Goal: Book appointment/travel/reservation

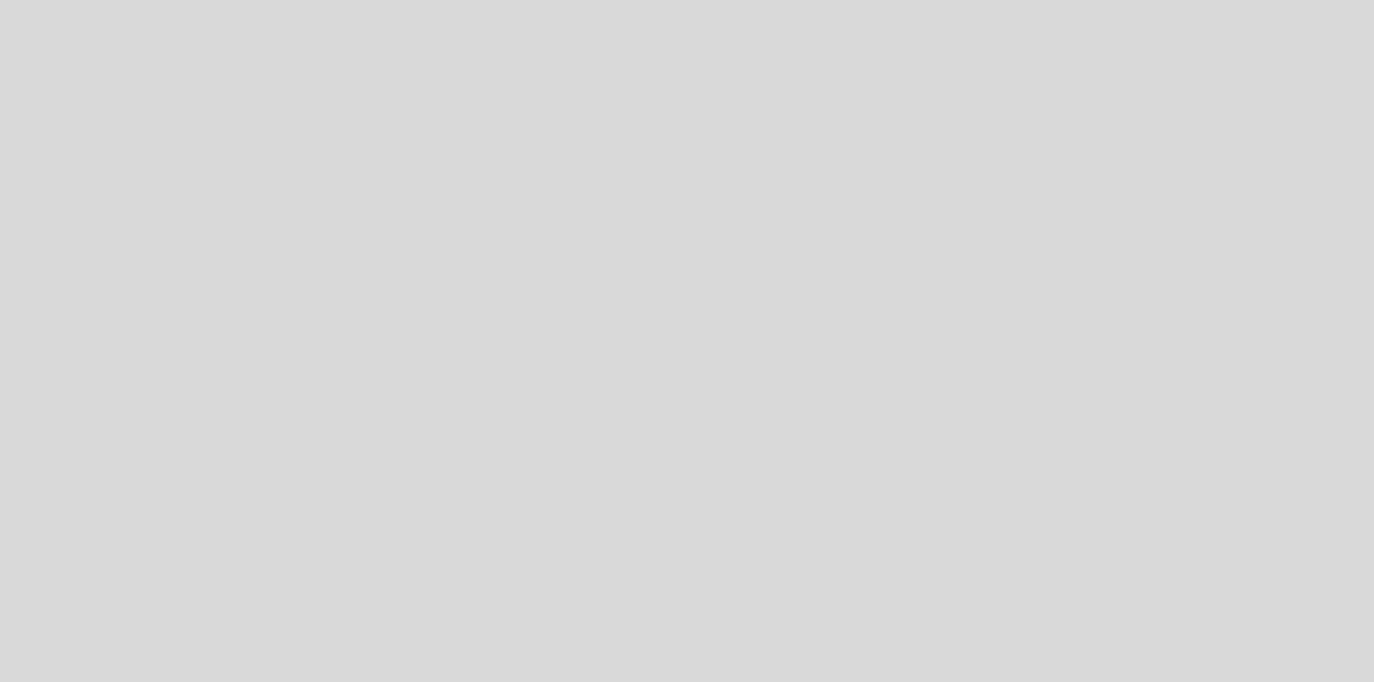
select select "pt"
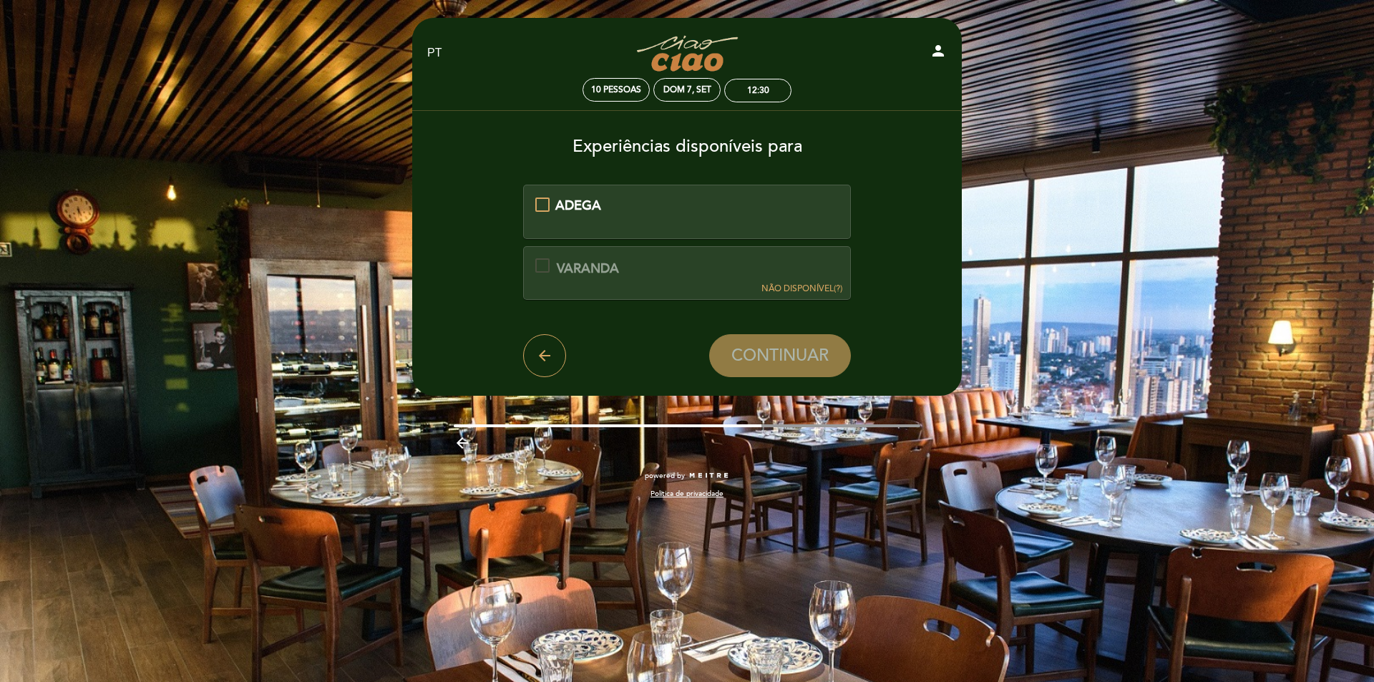
click at [546, 204] on div "ADEGA" at bounding box center [687, 206] width 304 height 19
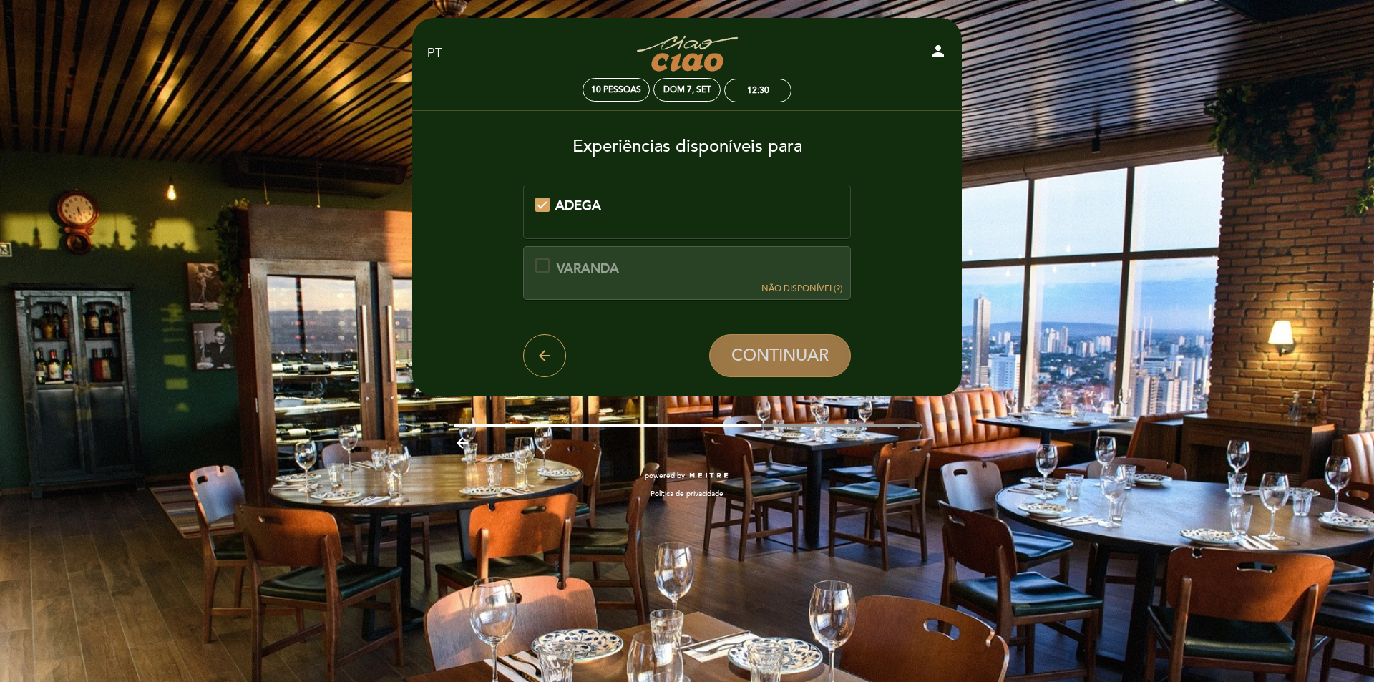
click at [785, 361] on span "CONTINUAR" at bounding box center [779, 356] width 97 height 20
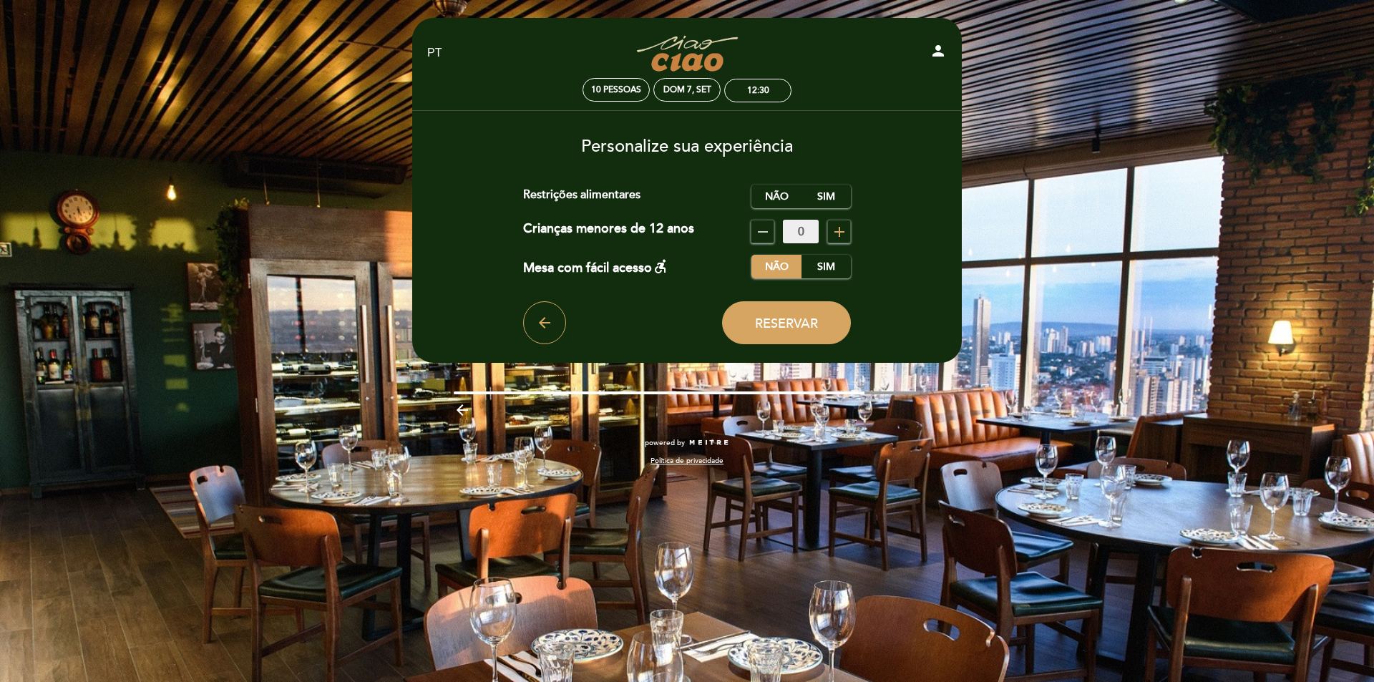
click at [837, 228] on icon "add" at bounding box center [839, 231] width 17 height 17
click at [777, 194] on label "Não" at bounding box center [776, 197] width 50 height 24
click at [808, 327] on span "Reservar" at bounding box center [786, 324] width 63 height 16
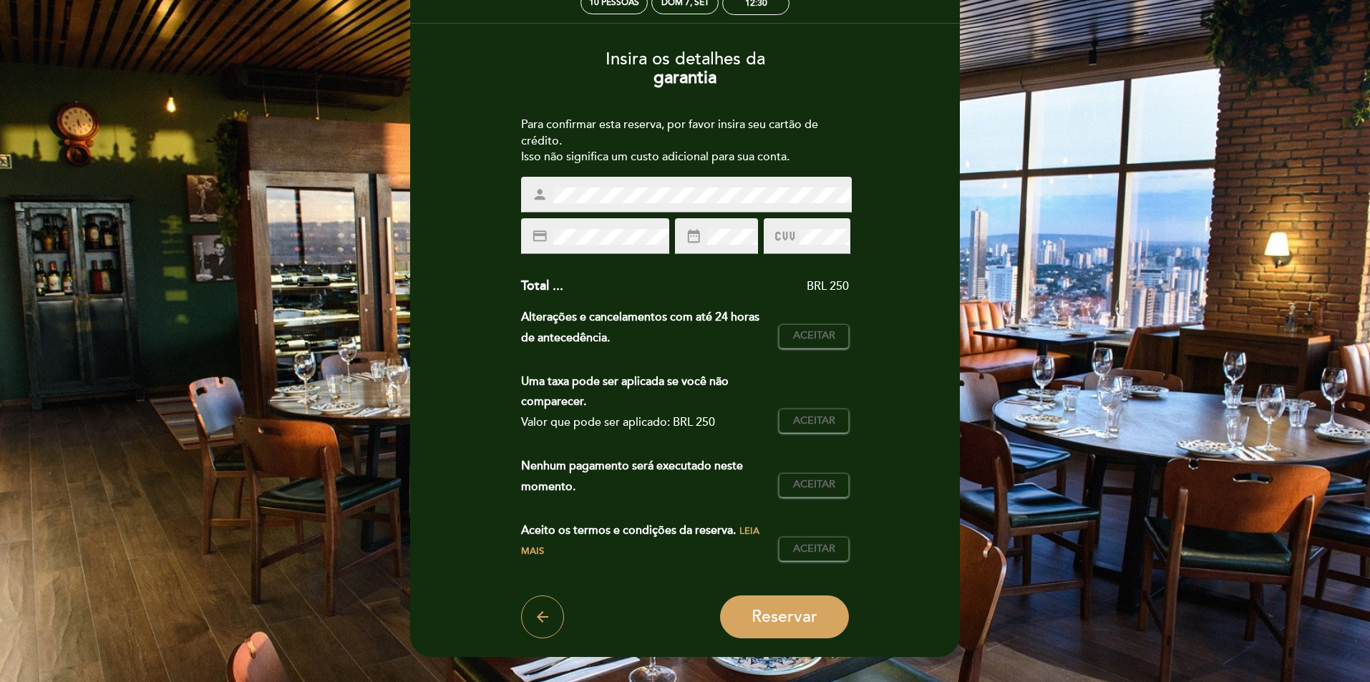
scroll to position [180, 0]
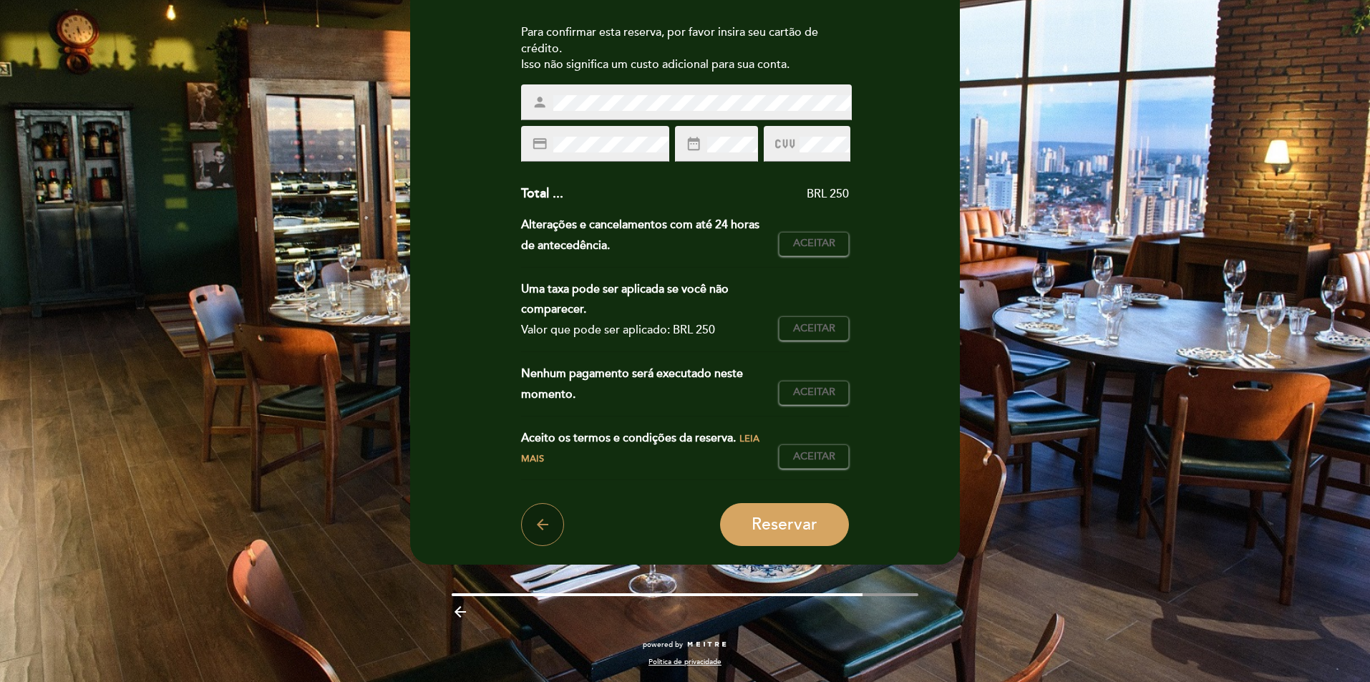
click at [543, 532] on icon "arrow_back" at bounding box center [542, 524] width 17 height 17
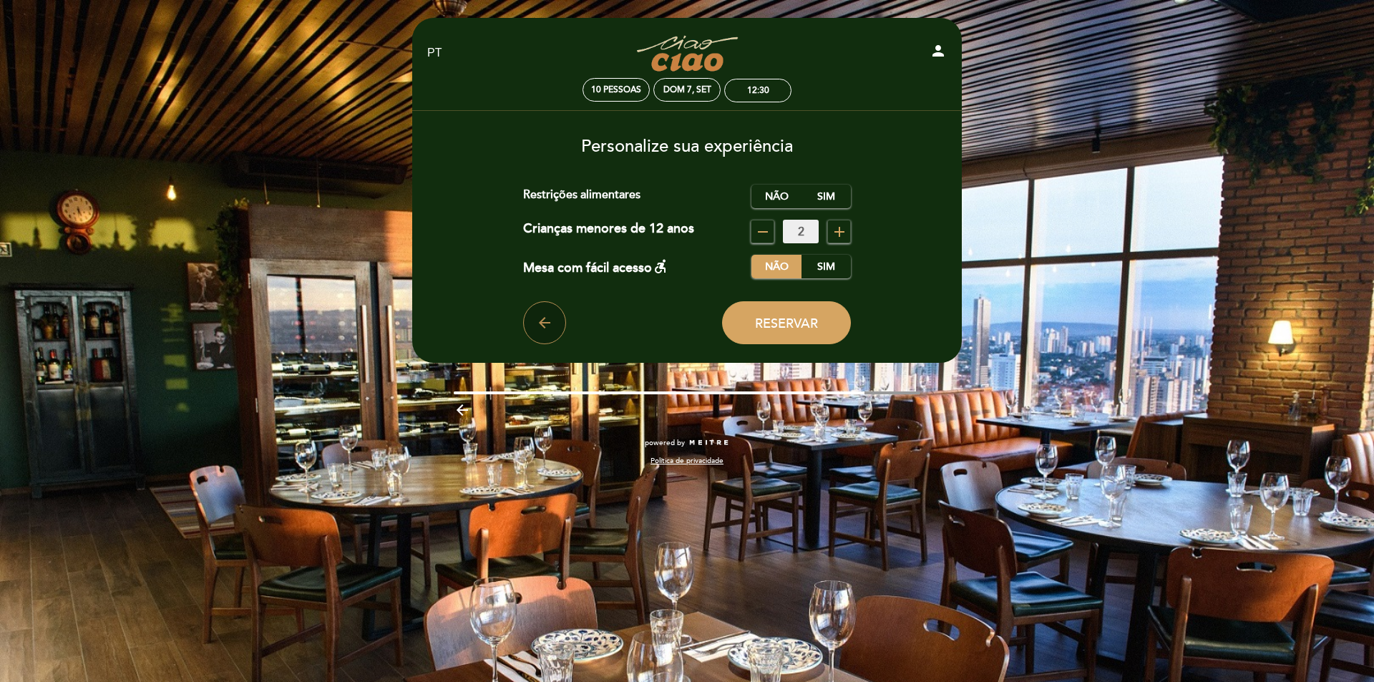
click at [546, 327] on icon "arrow_back" at bounding box center [544, 322] width 17 height 17
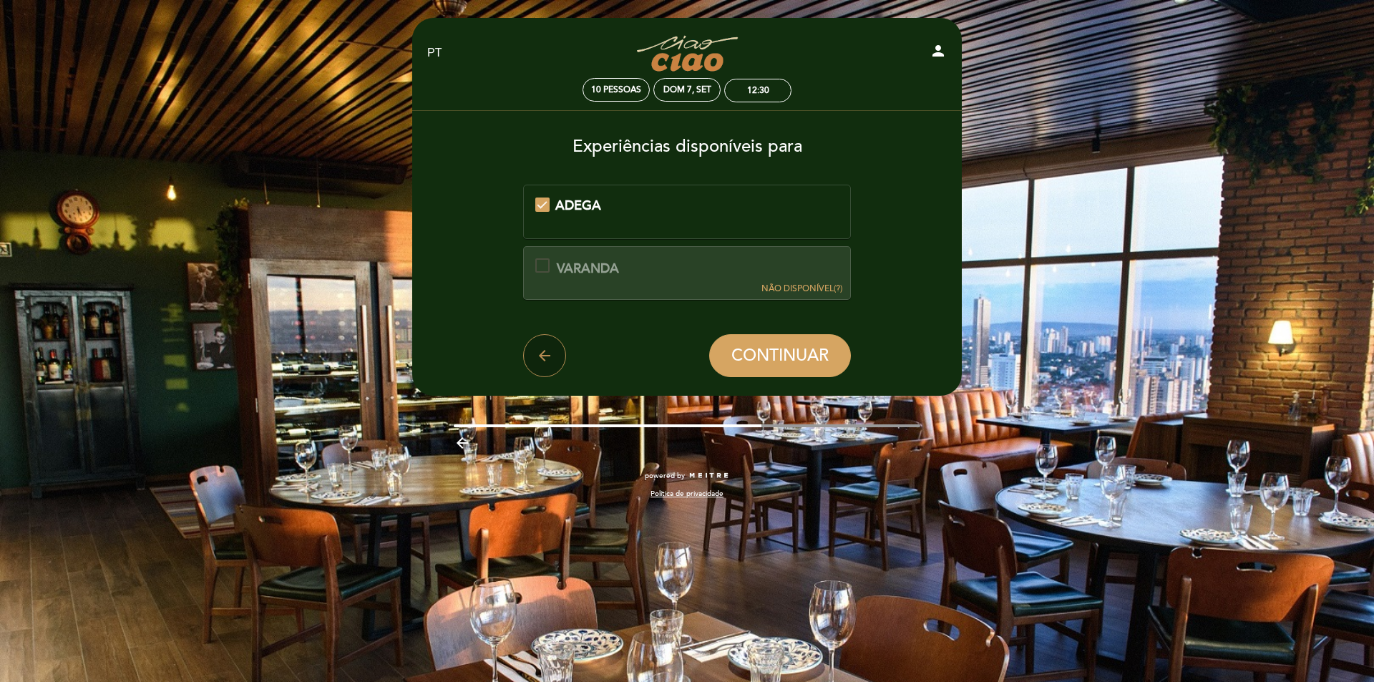
click at [543, 353] on icon "arrow_back" at bounding box center [544, 355] width 17 height 17
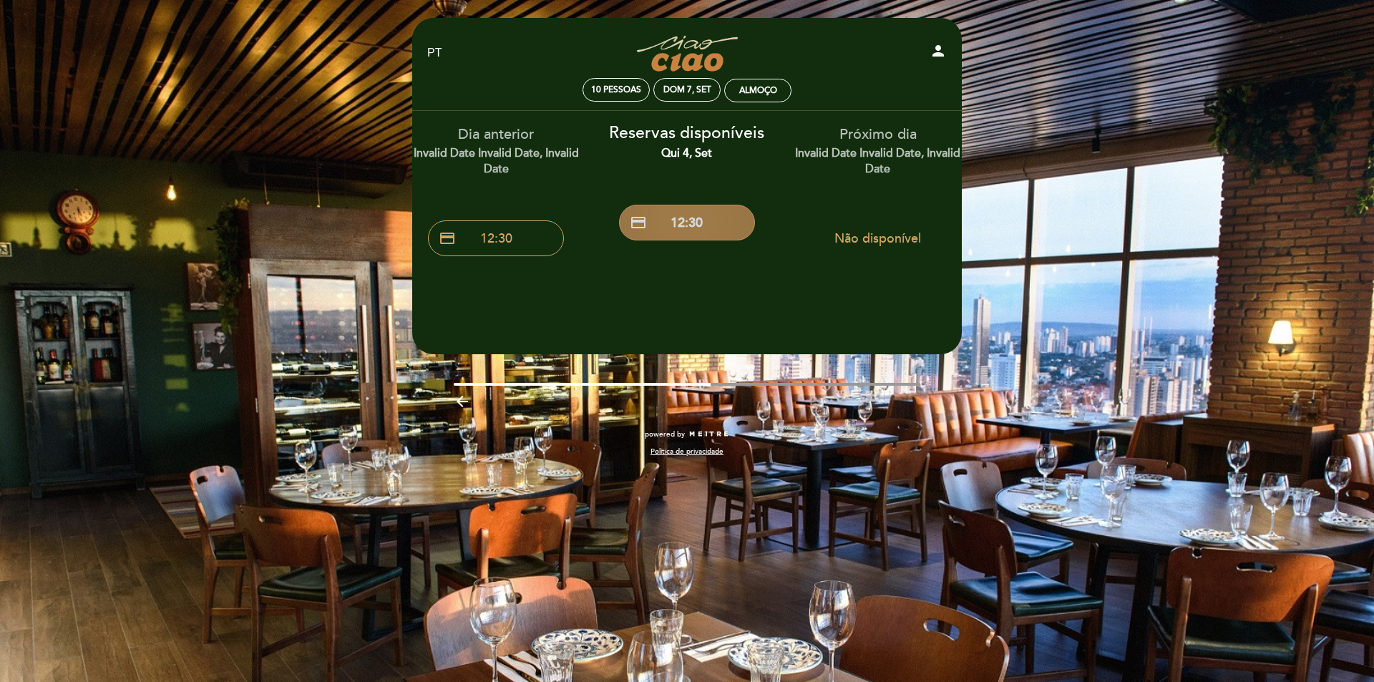
click at [719, 223] on button "credit_card 12:30" at bounding box center [687, 223] width 136 height 36
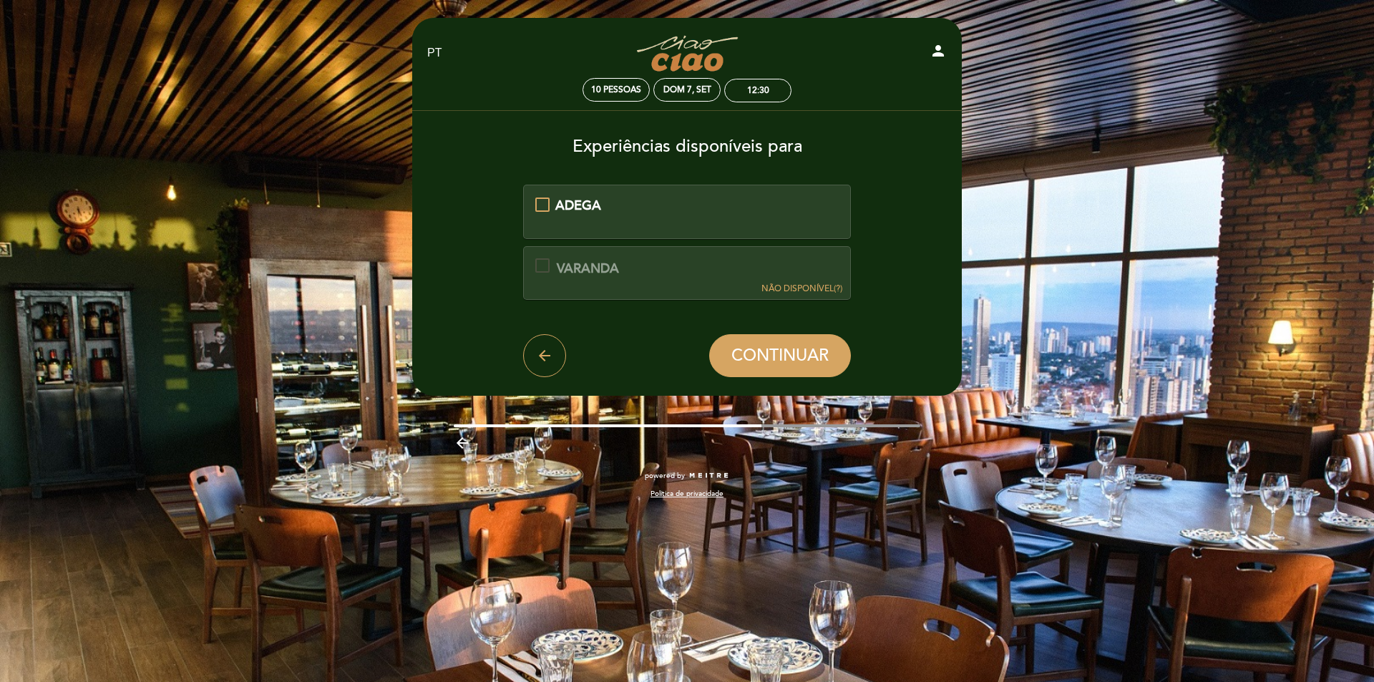
click at [550, 207] on div "ADEGA" at bounding box center [687, 206] width 304 height 19
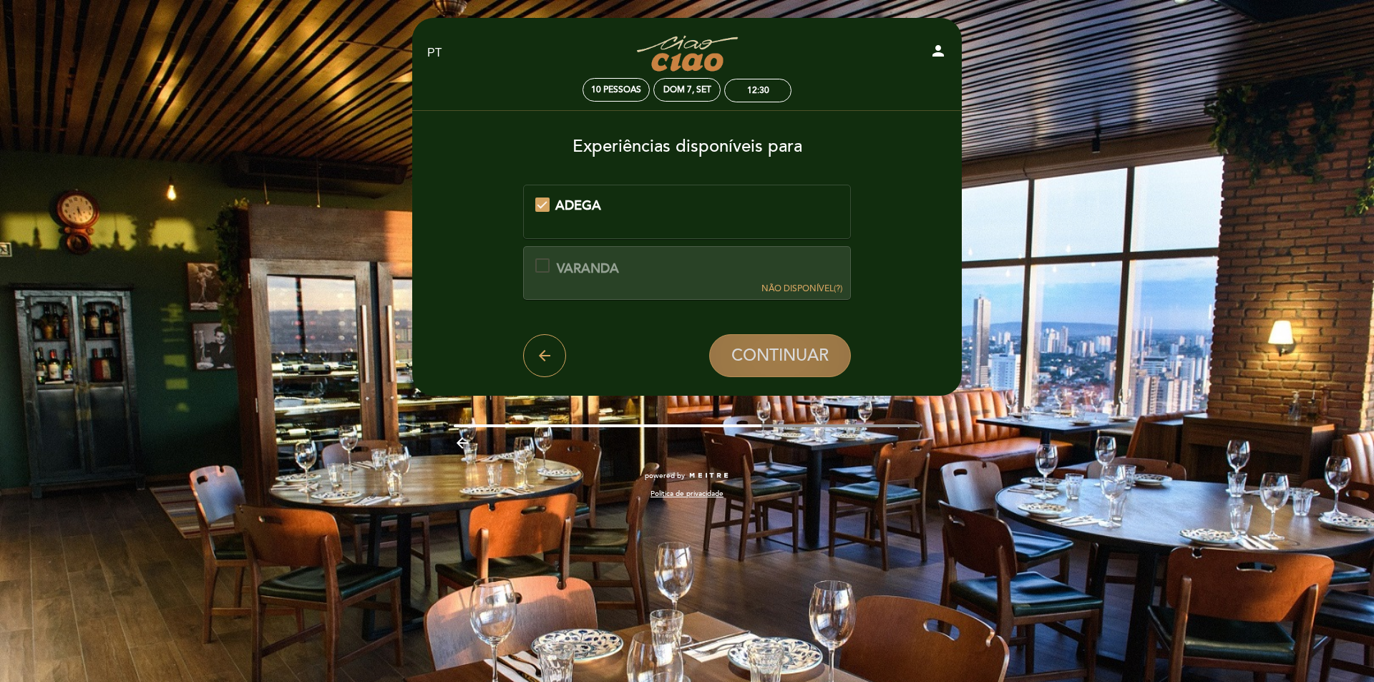
click at [786, 356] on span "CONTINUAR" at bounding box center [779, 356] width 97 height 20
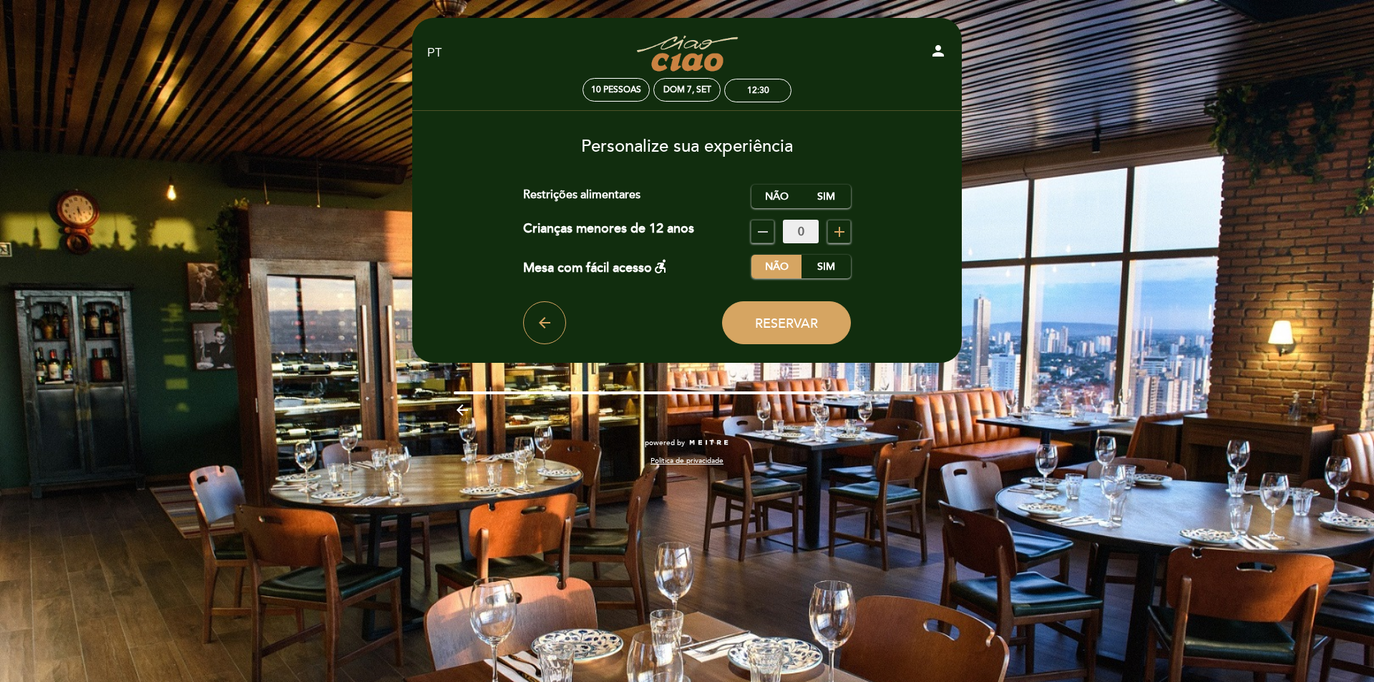
click at [833, 225] on icon "add" at bounding box center [839, 231] width 17 height 17
click at [814, 321] on span "Reservar" at bounding box center [786, 324] width 63 height 16
click at [789, 199] on label "Não" at bounding box center [776, 197] width 50 height 24
click at [816, 195] on label "Sim" at bounding box center [826, 197] width 50 height 24
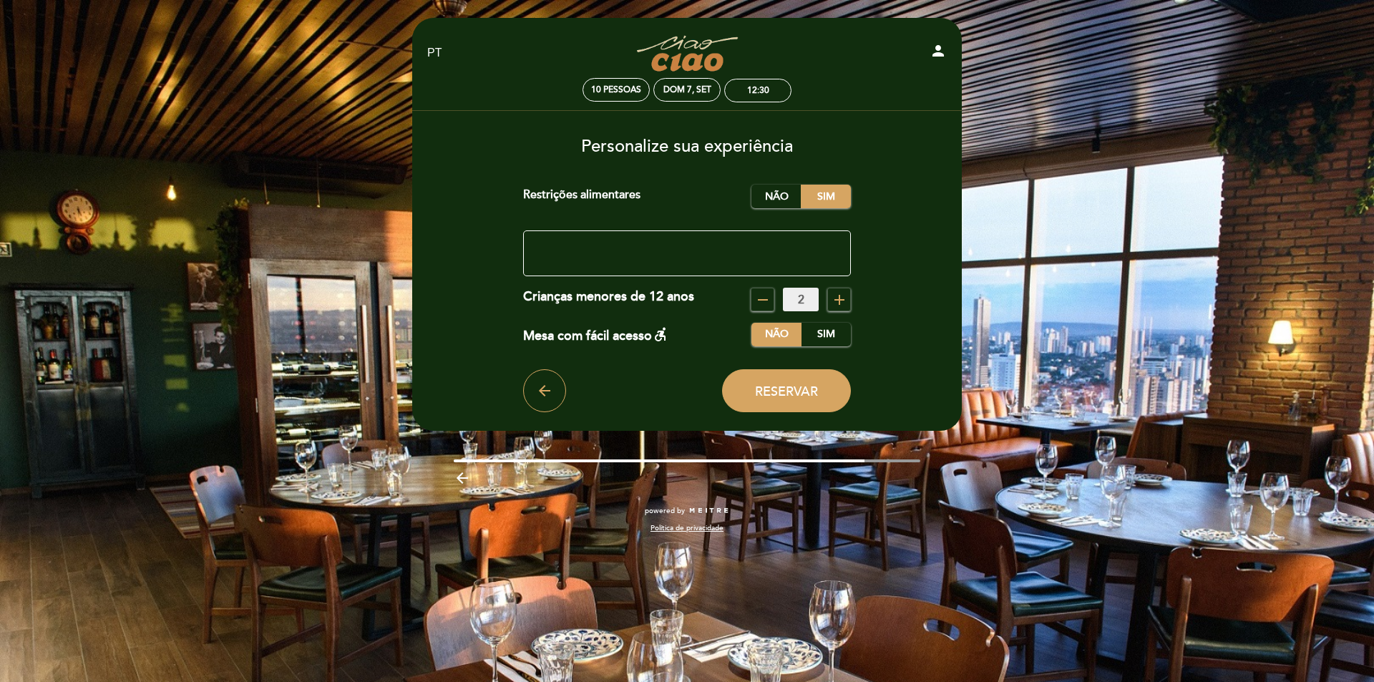
click at [746, 249] on textarea at bounding box center [687, 253] width 328 height 46
type textarea "Uma das pessoas tem restrição à [GEOGRAPHIC_DATA]."
click at [806, 391] on span "Reservar" at bounding box center [786, 391] width 63 height 16
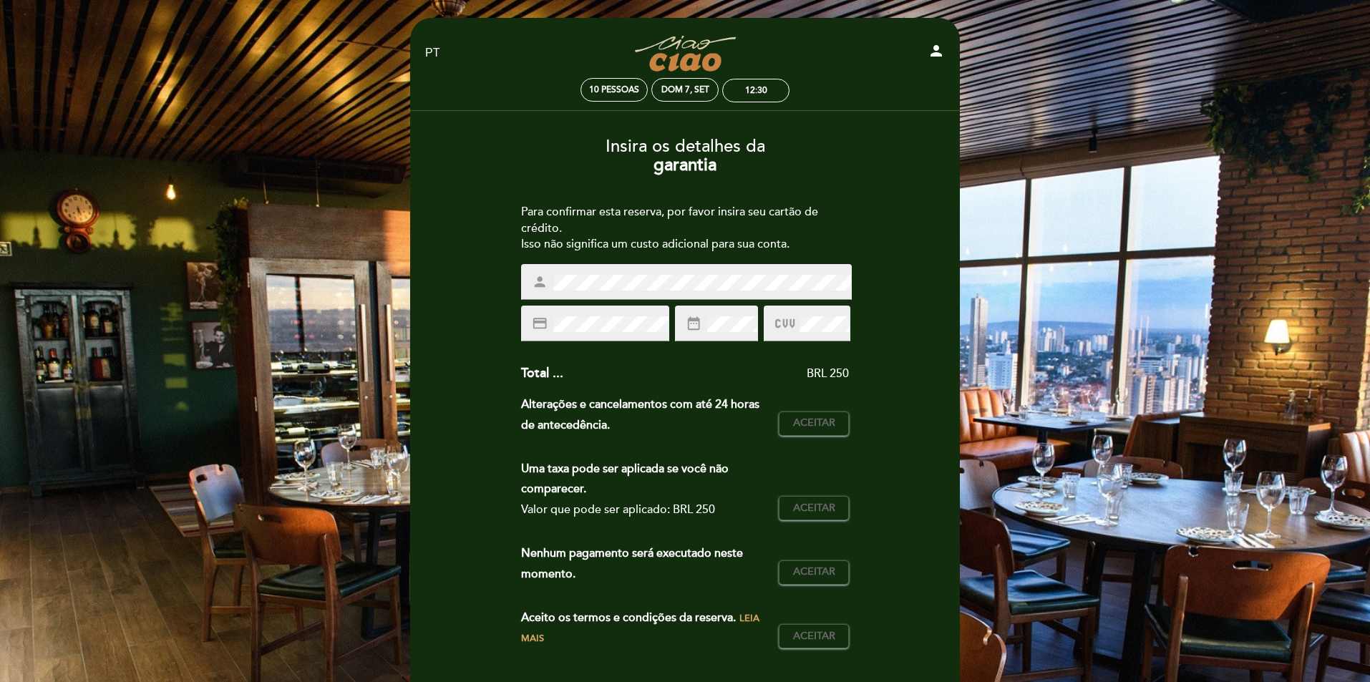
click at [624, 313] on div "credit_card" at bounding box center [595, 324] width 148 height 36
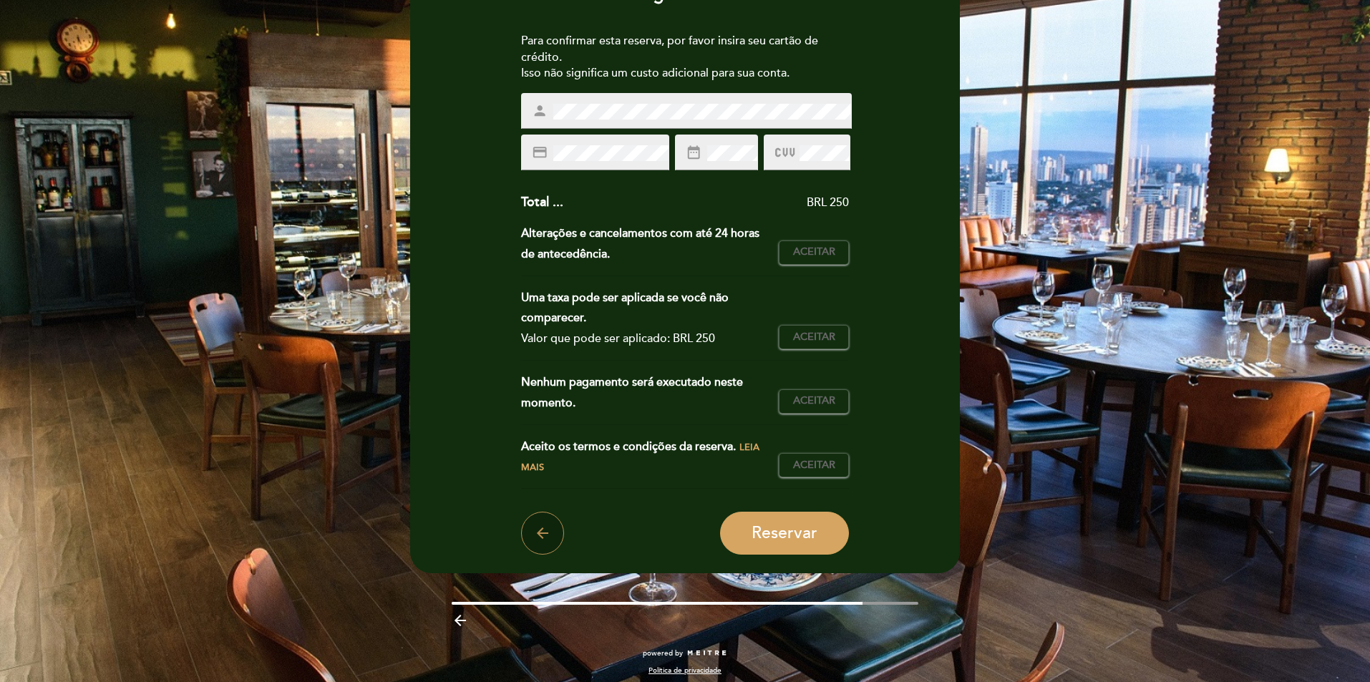
scroll to position [180, 0]
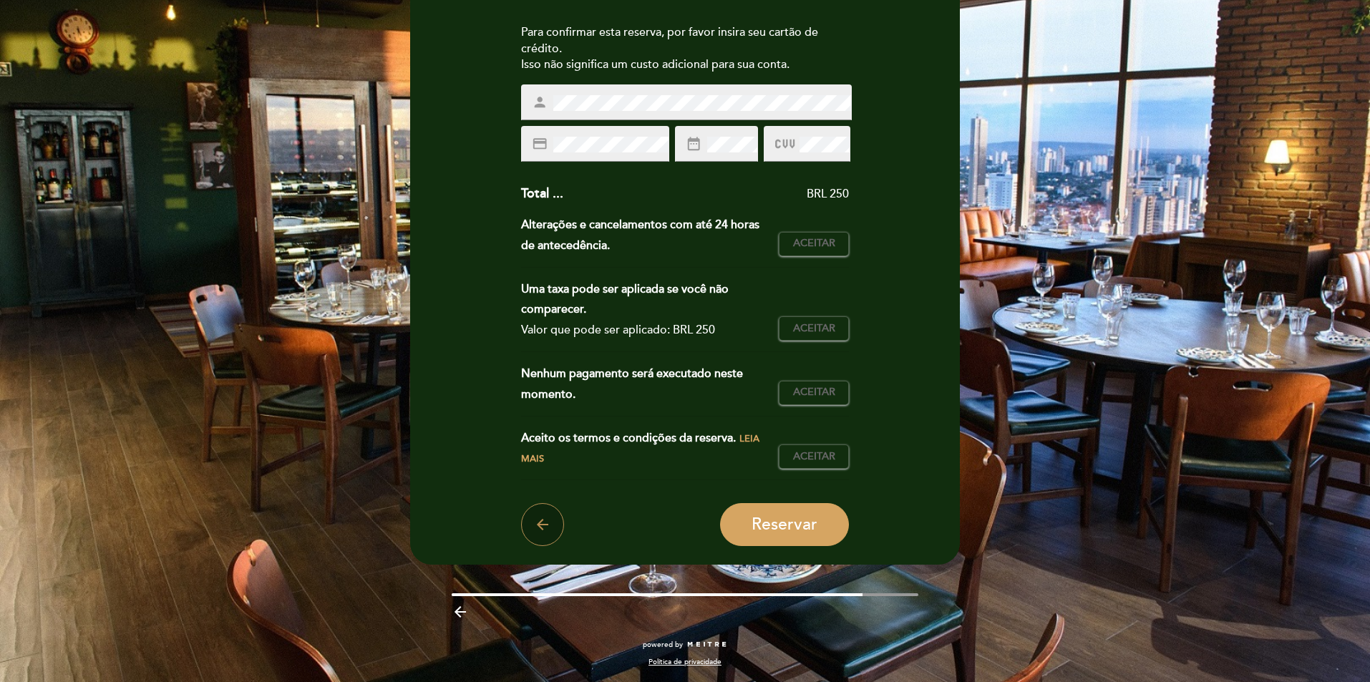
click at [551, 514] on button "arrow_back" at bounding box center [542, 524] width 43 height 43
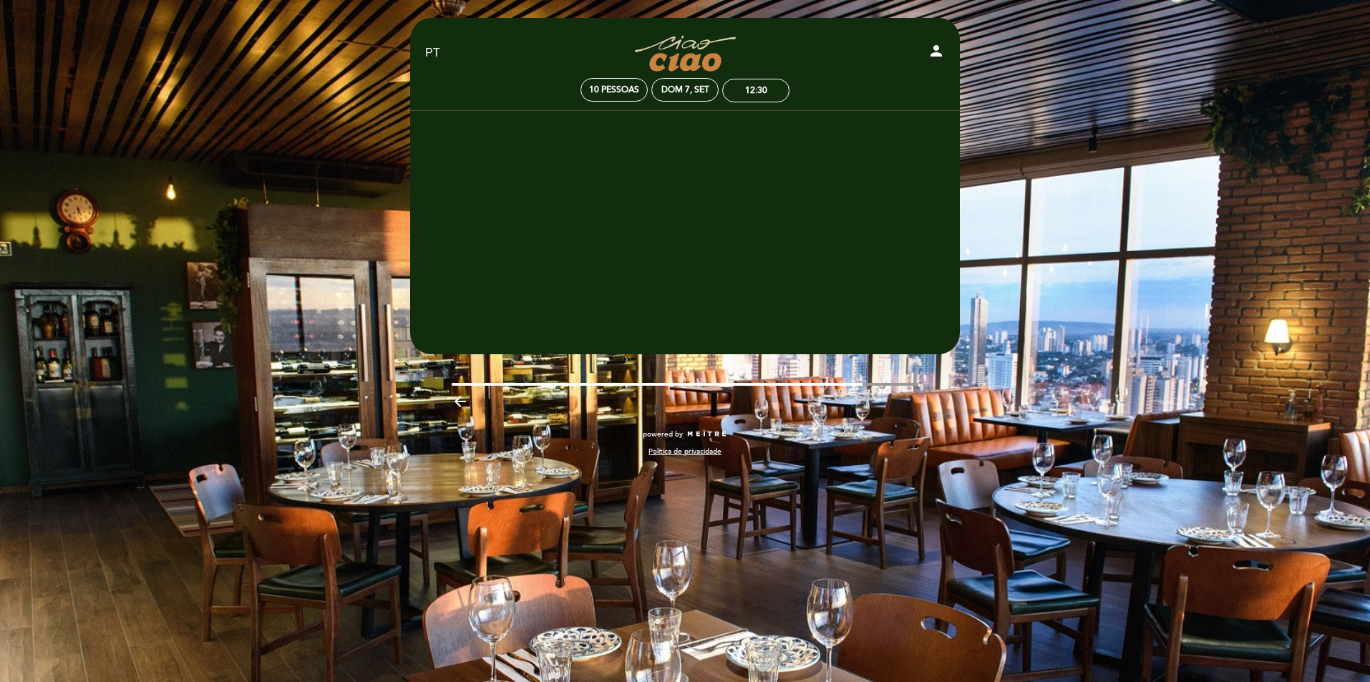
scroll to position [0, 0]
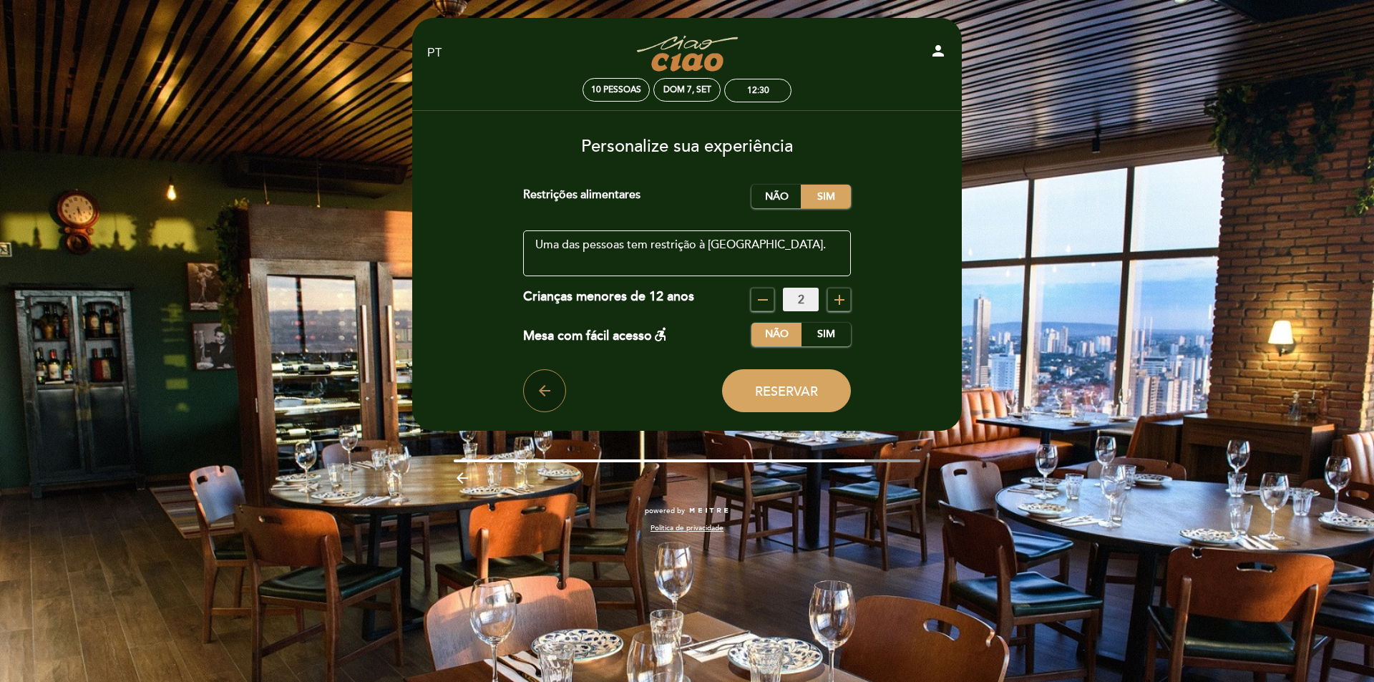
click at [548, 382] on icon "arrow_back" at bounding box center [544, 390] width 17 height 17
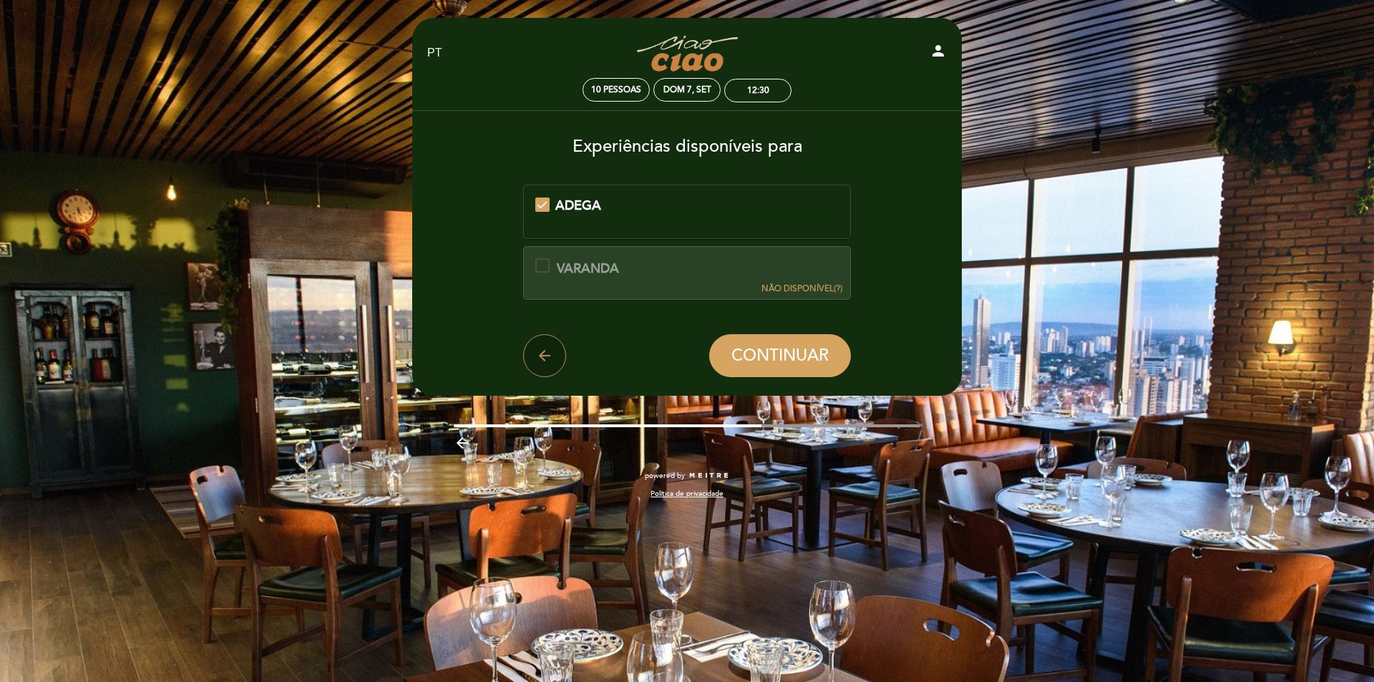
click at [548, 368] on button "arrow_back" at bounding box center [544, 355] width 43 height 43
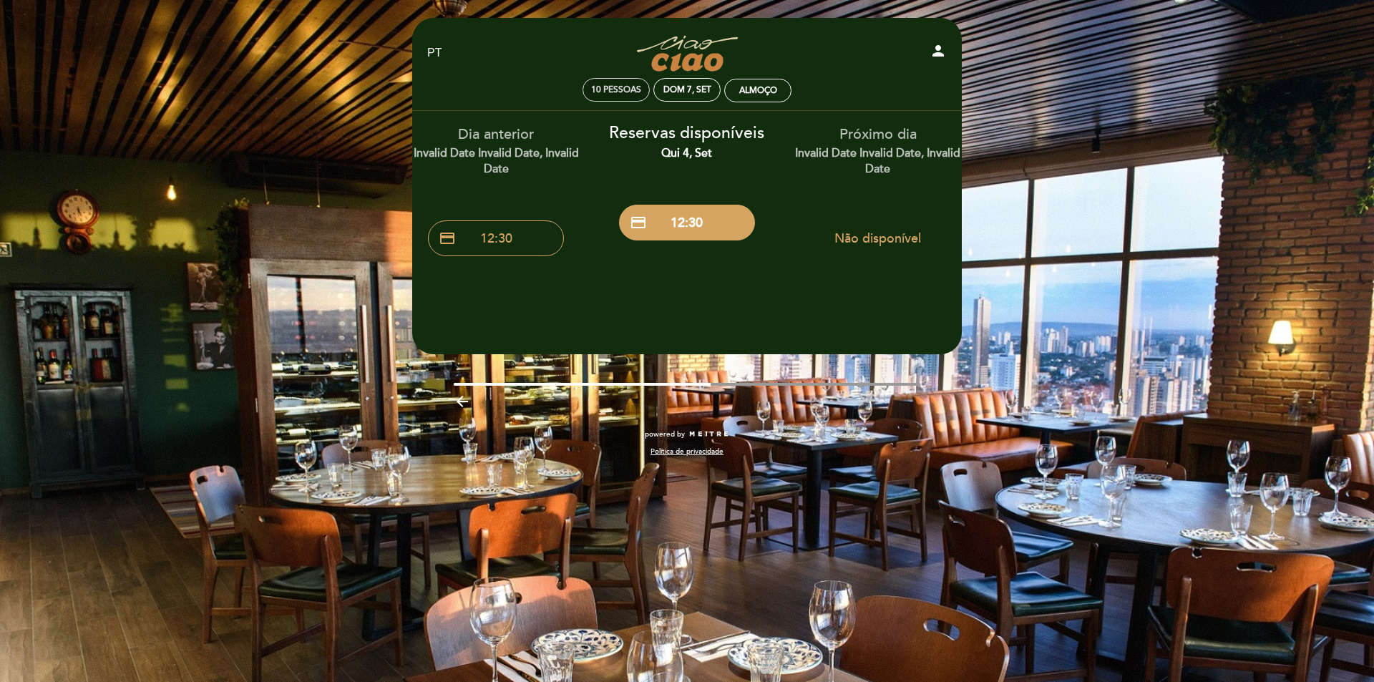
click at [605, 88] on span "10 pessoas" at bounding box center [616, 89] width 50 height 11
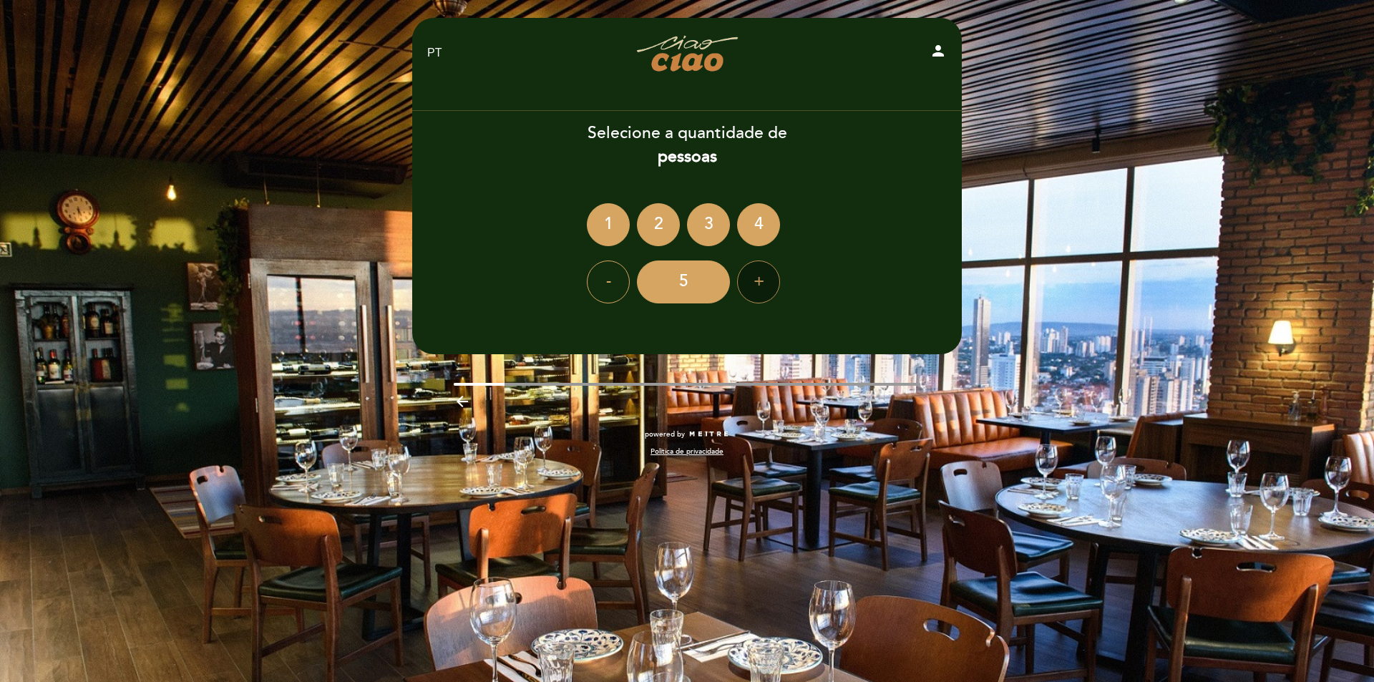
click at [773, 279] on div "+" at bounding box center [758, 281] width 43 height 43
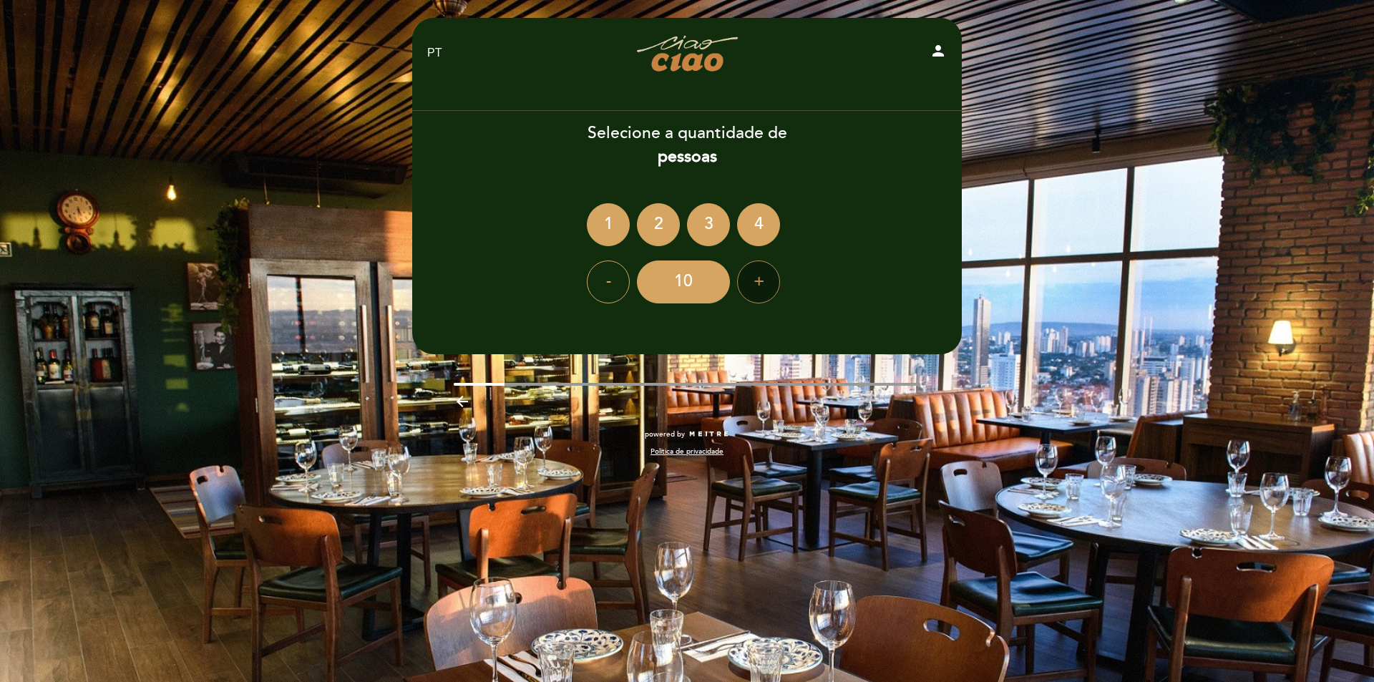
click at [773, 279] on div "+" at bounding box center [758, 281] width 43 height 43
click at [693, 286] on div "11" at bounding box center [683, 281] width 93 height 43
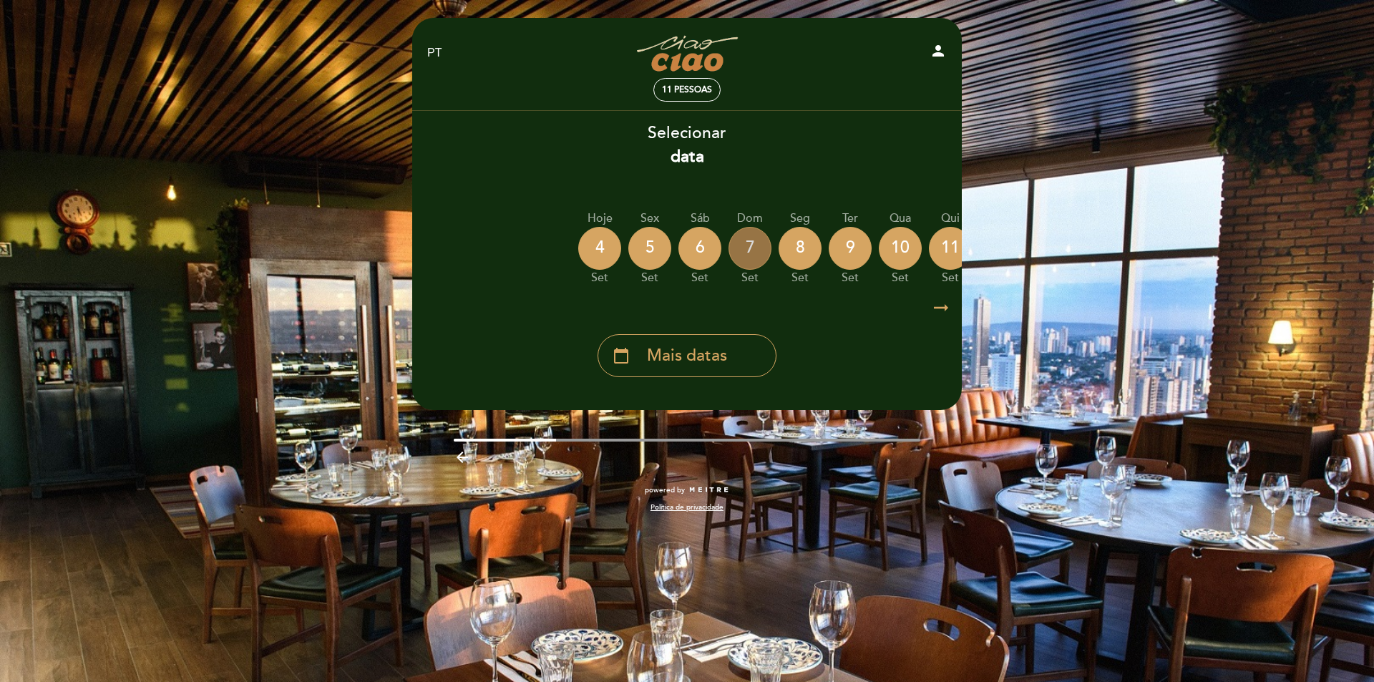
click at [746, 252] on div "7" at bounding box center [749, 248] width 43 height 43
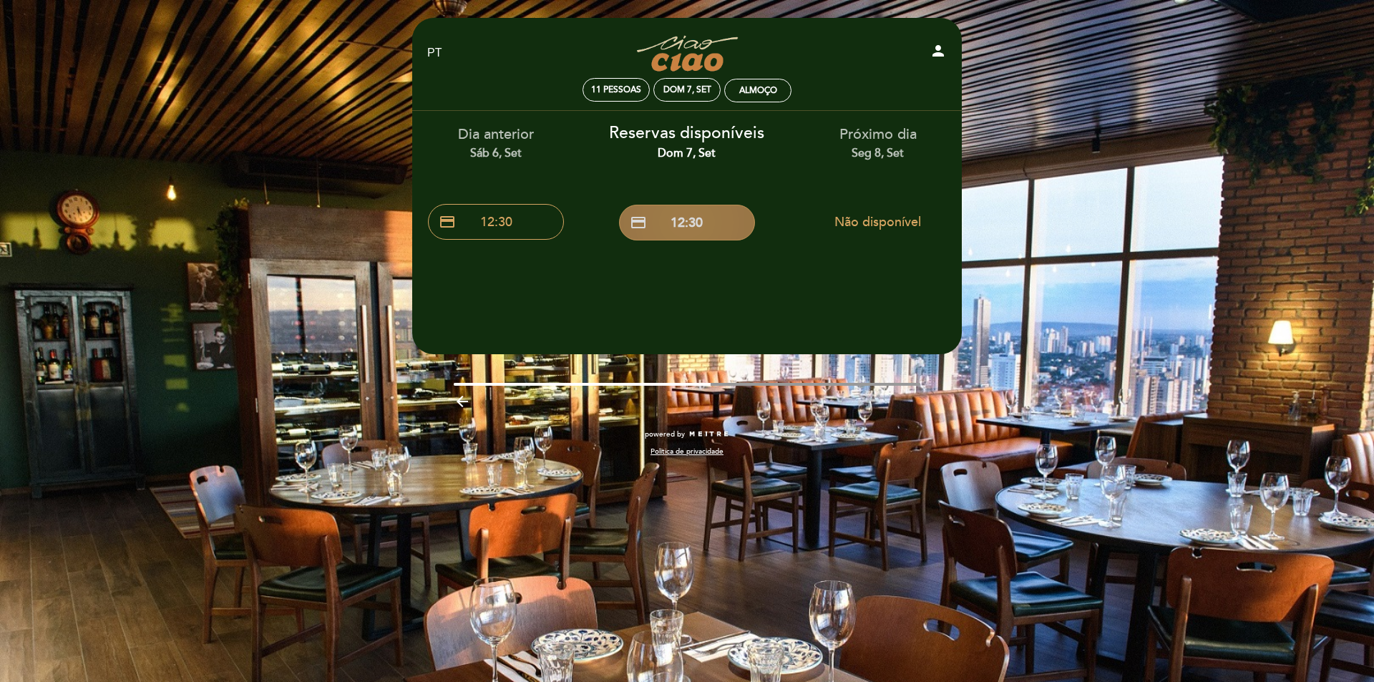
click at [674, 226] on button "credit_card 12:30" at bounding box center [687, 223] width 136 height 36
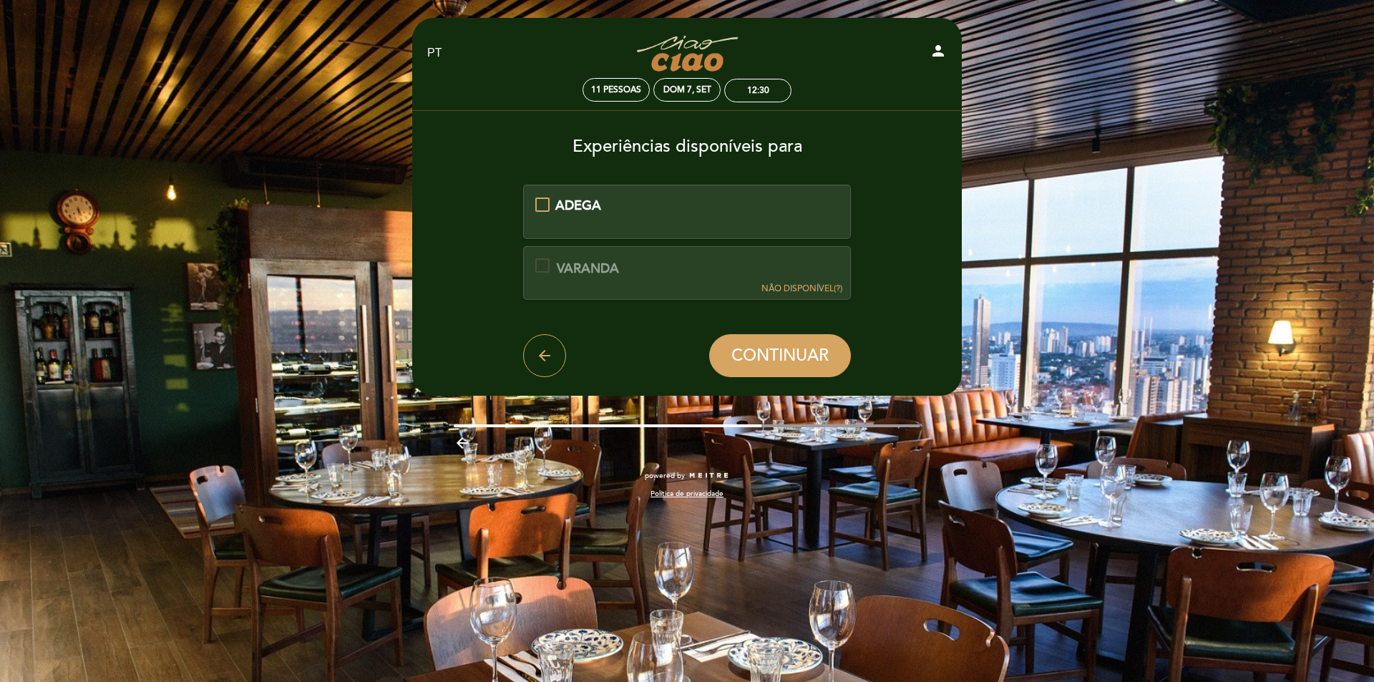
click at [590, 203] on span "ADEGA" at bounding box center [578, 205] width 46 height 16
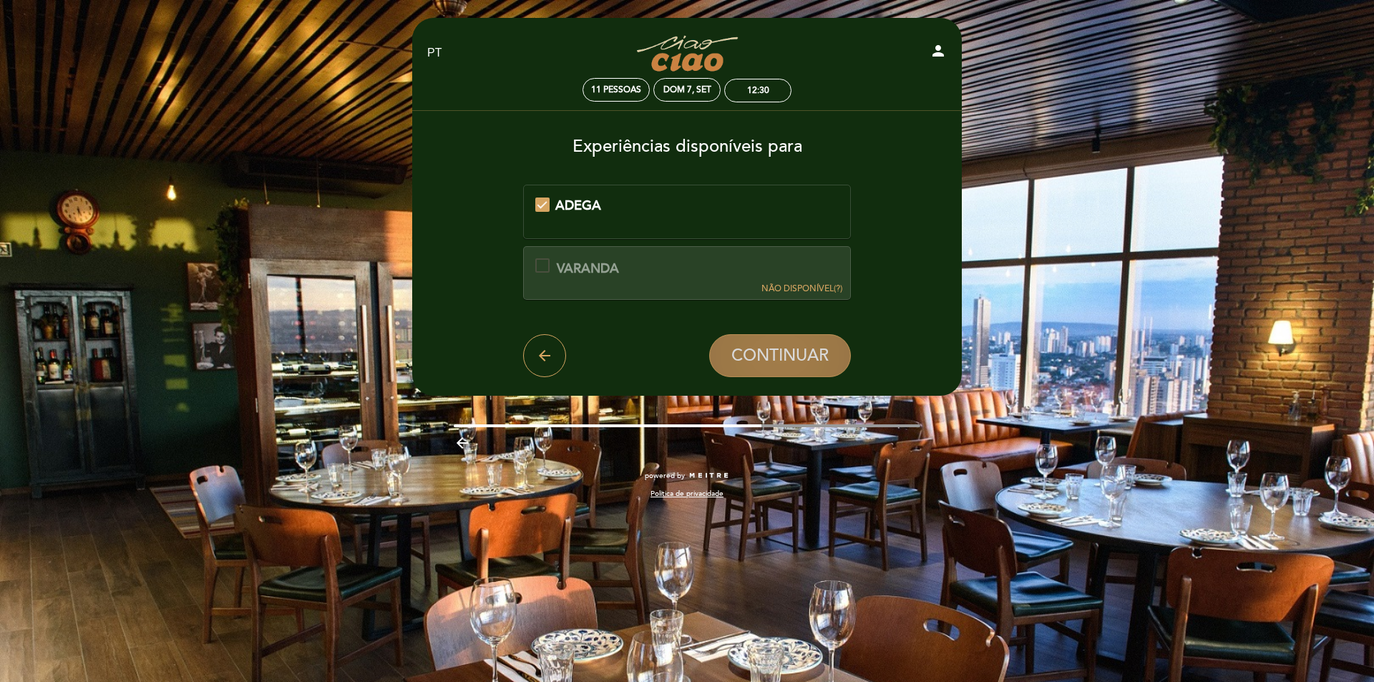
click at [778, 363] on span "CONTINUAR" at bounding box center [779, 356] width 97 height 20
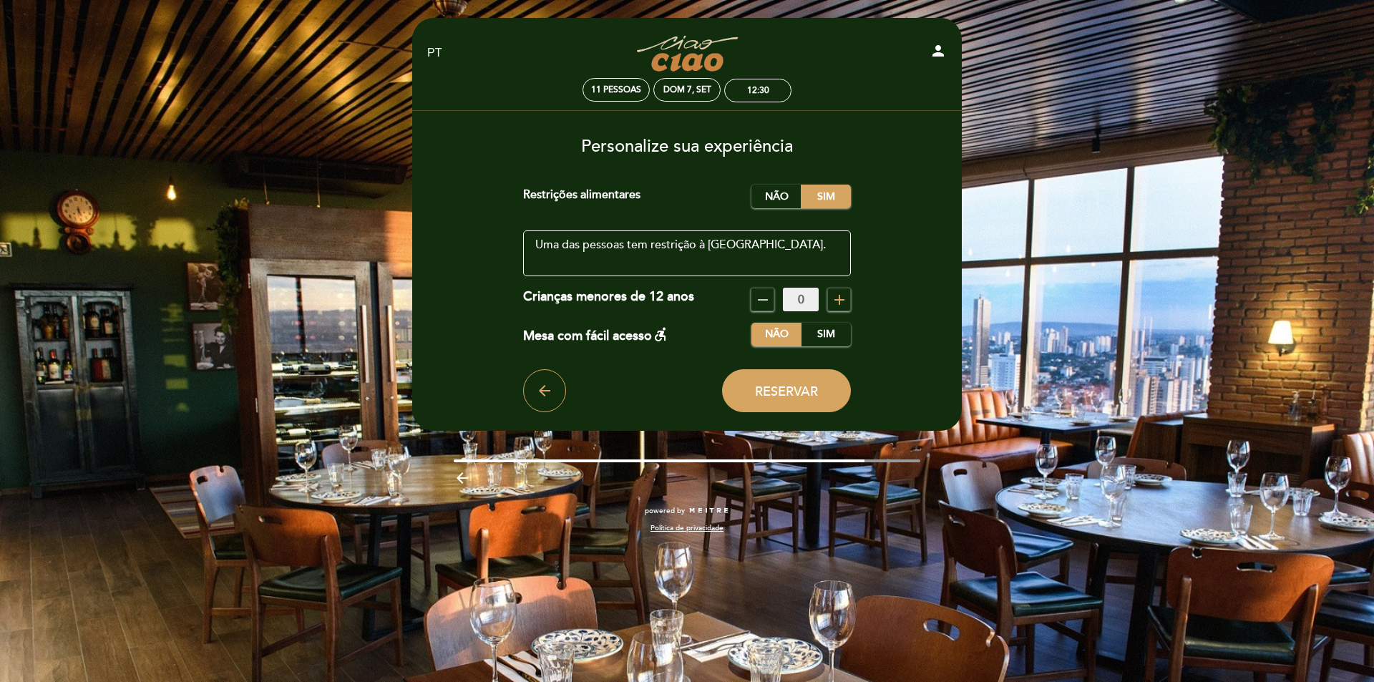
click at [841, 298] on icon "add" at bounding box center [839, 299] width 17 height 17
click at [764, 303] on icon "remove" at bounding box center [762, 299] width 17 height 17
click at [841, 299] on icon "add" at bounding box center [839, 299] width 17 height 17
click at [756, 301] on icon "remove" at bounding box center [762, 299] width 17 height 17
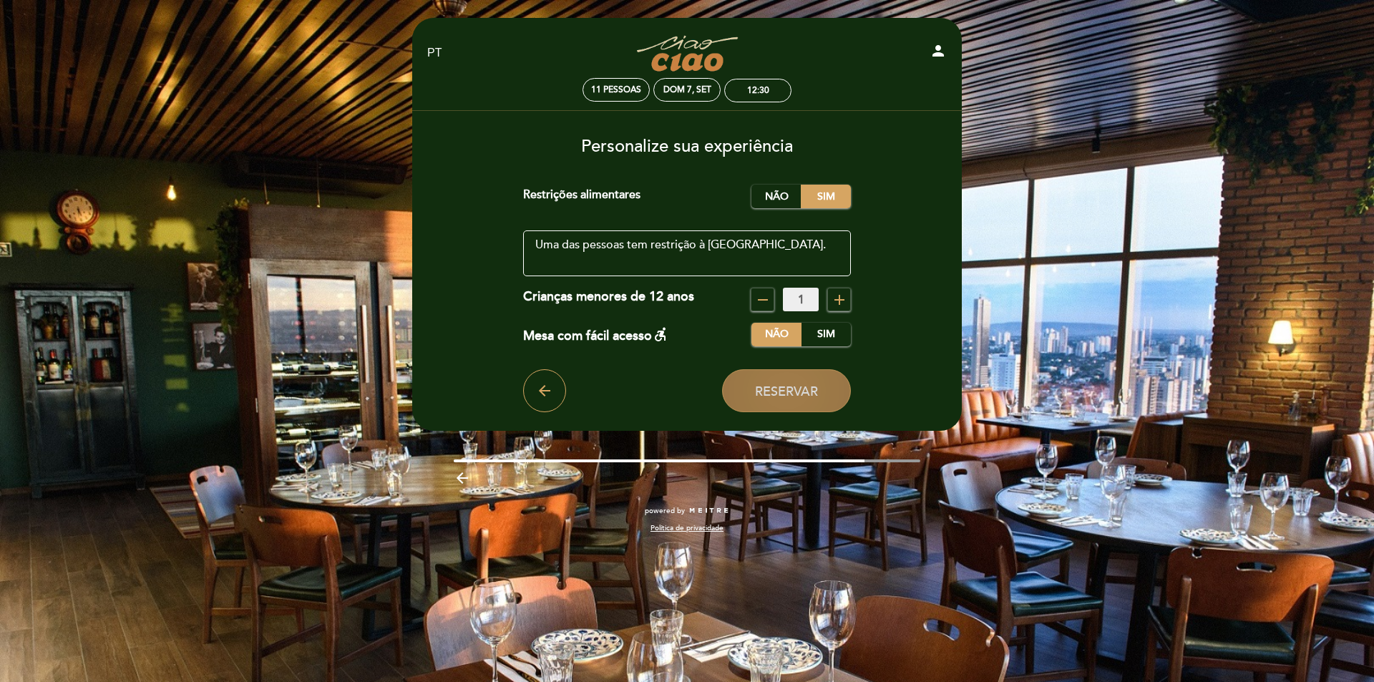
click at [804, 391] on span "Reservar" at bounding box center [786, 391] width 63 height 16
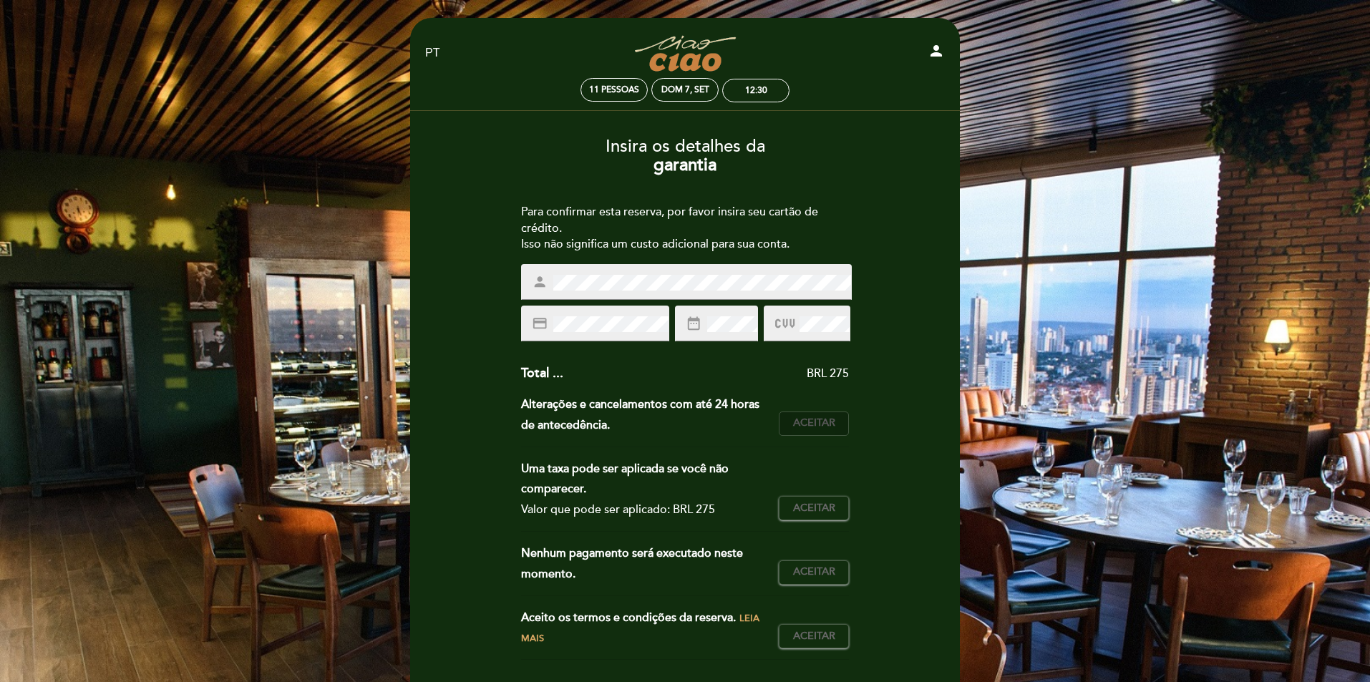
click at [815, 418] on span "Aceitar" at bounding box center [814, 423] width 42 height 15
click at [809, 512] on span "Aceitar" at bounding box center [814, 508] width 42 height 15
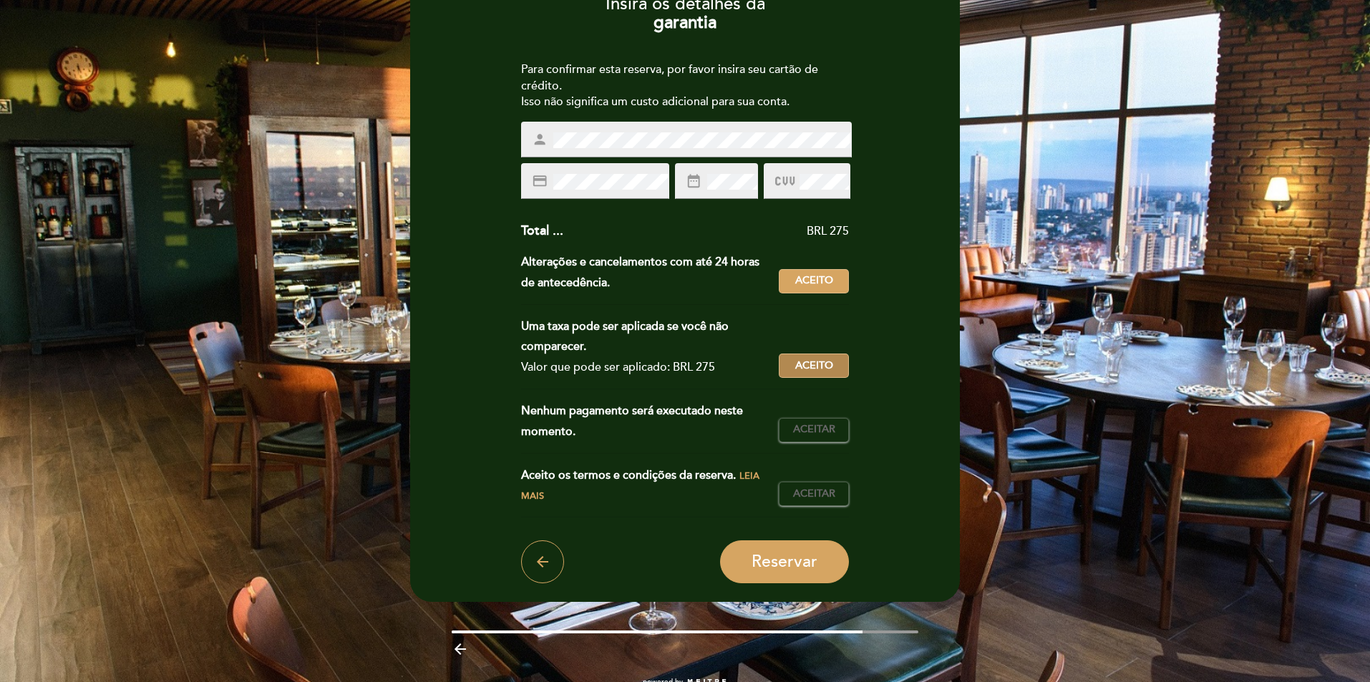
scroll to position [143, 0]
click at [802, 426] on span "Aceitar" at bounding box center [814, 428] width 42 height 15
click at [793, 489] on span "Aceitar" at bounding box center [814, 493] width 42 height 15
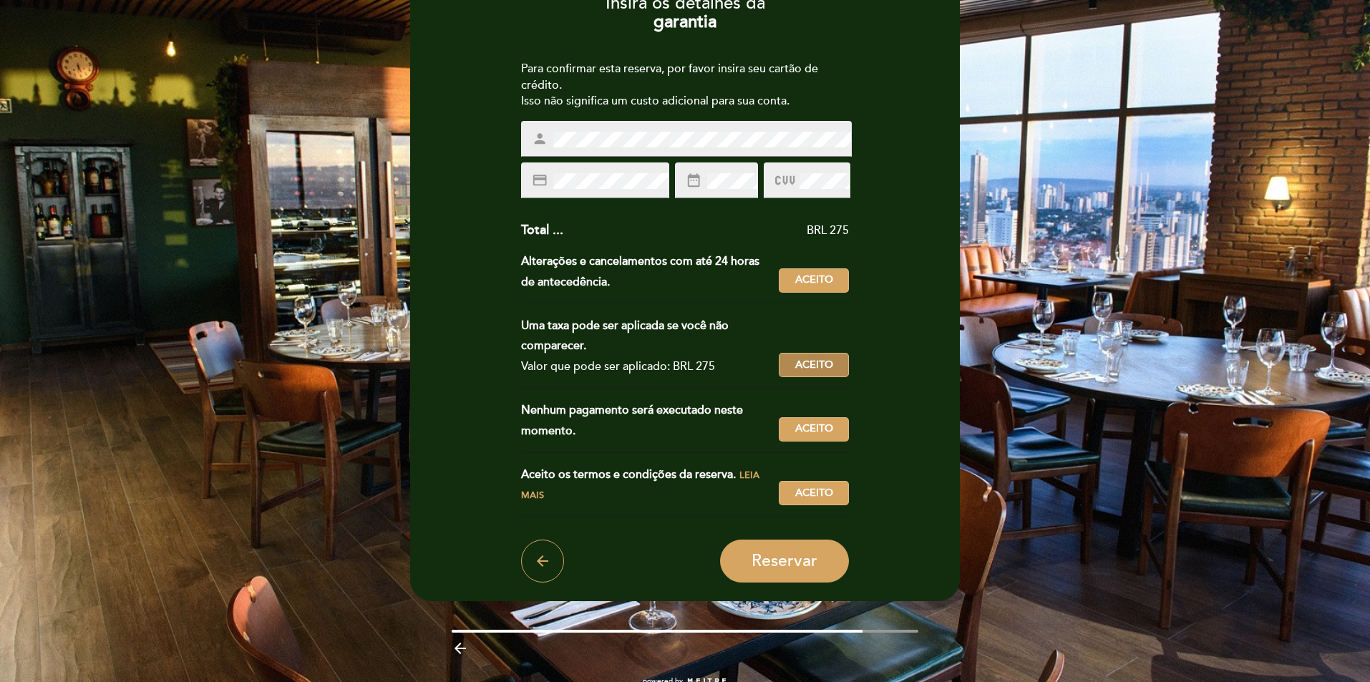
click at [806, 374] on button "Aceitar Aceito" at bounding box center [814, 365] width 70 height 24
click at [813, 280] on span "Aceito" at bounding box center [814, 280] width 38 height 15
click at [803, 429] on span "Aceito" at bounding box center [814, 428] width 38 height 15
click at [809, 484] on button "Aceitar Aceito" at bounding box center [814, 493] width 70 height 24
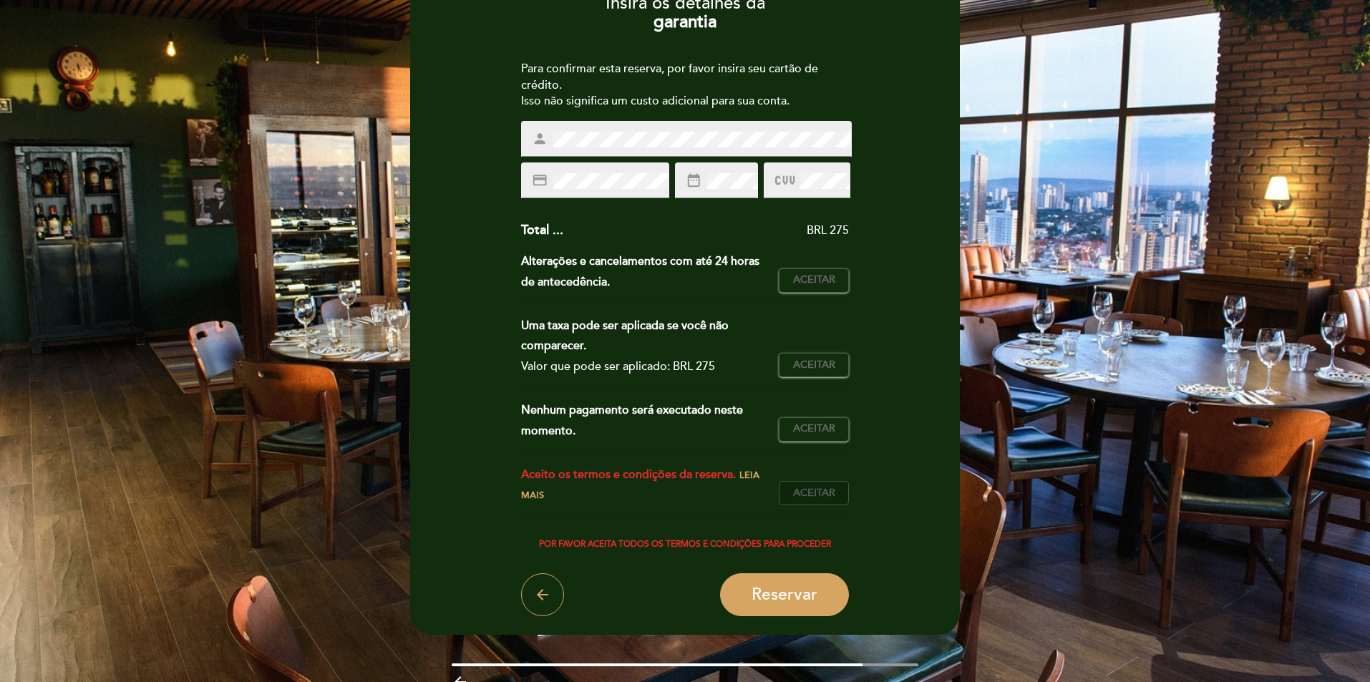
click at [807, 487] on span "Aceitar" at bounding box center [814, 493] width 42 height 15
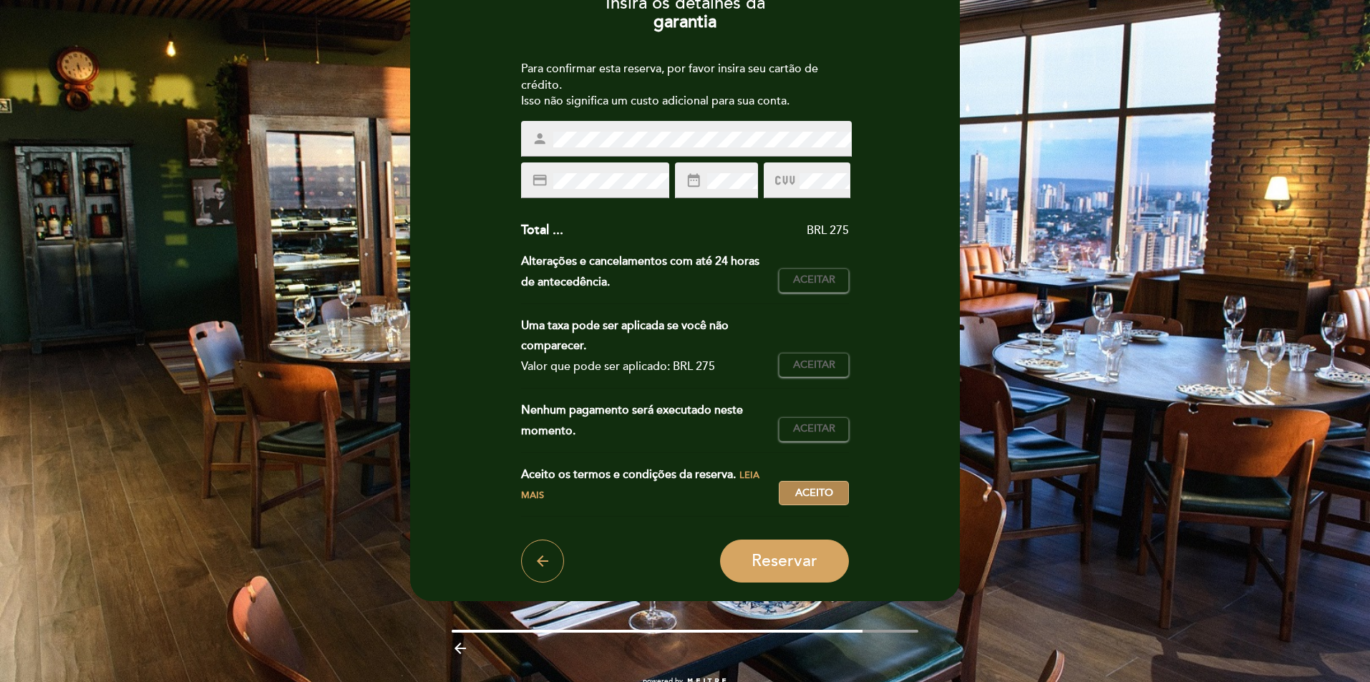
click at [798, 487] on span "Aceito" at bounding box center [814, 493] width 38 height 15
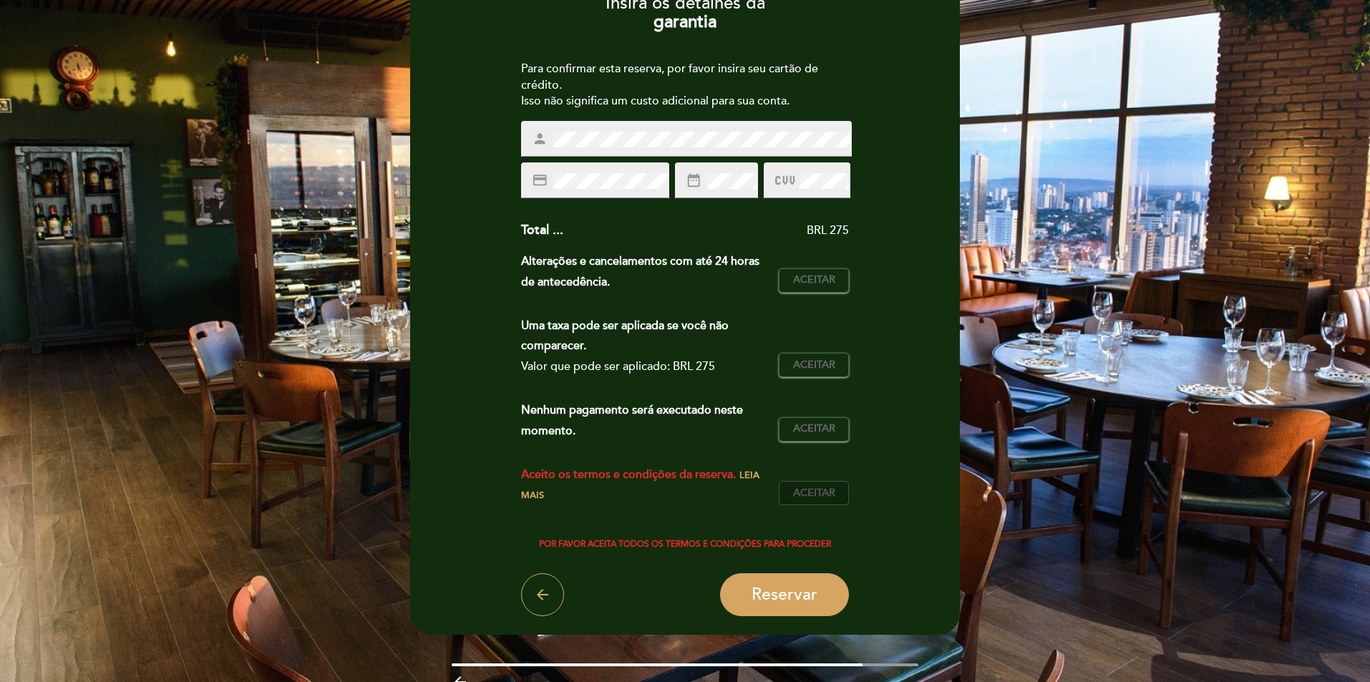
click at [801, 490] on span "Aceitar" at bounding box center [814, 493] width 42 height 15
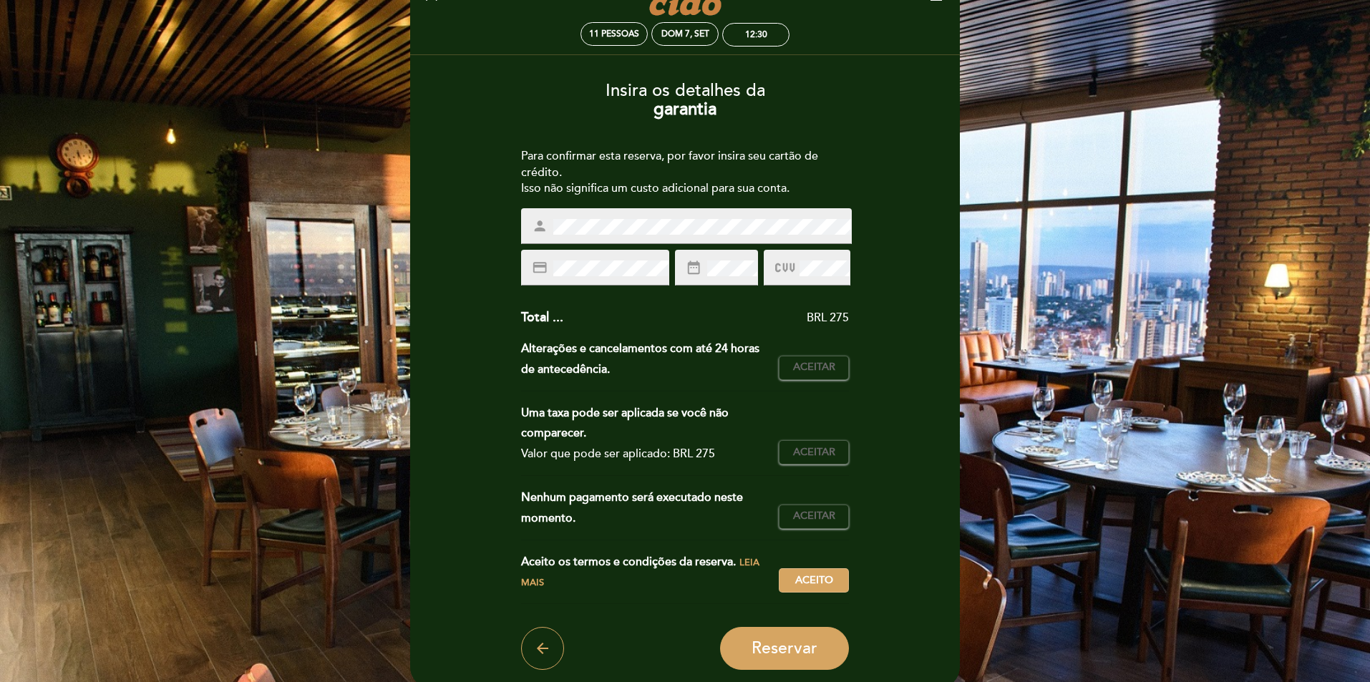
scroll to position [180, 0]
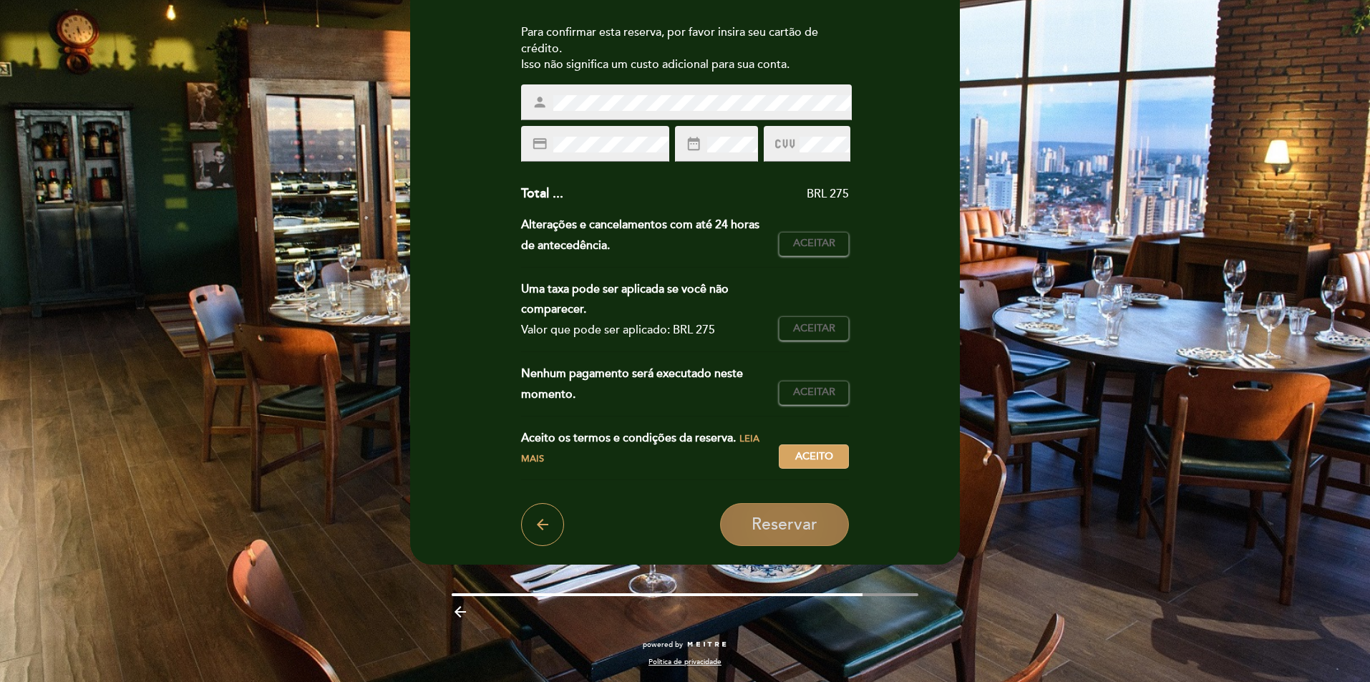
click at [804, 523] on span "Reservar" at bounding box center [784, 524] width 66 height 20
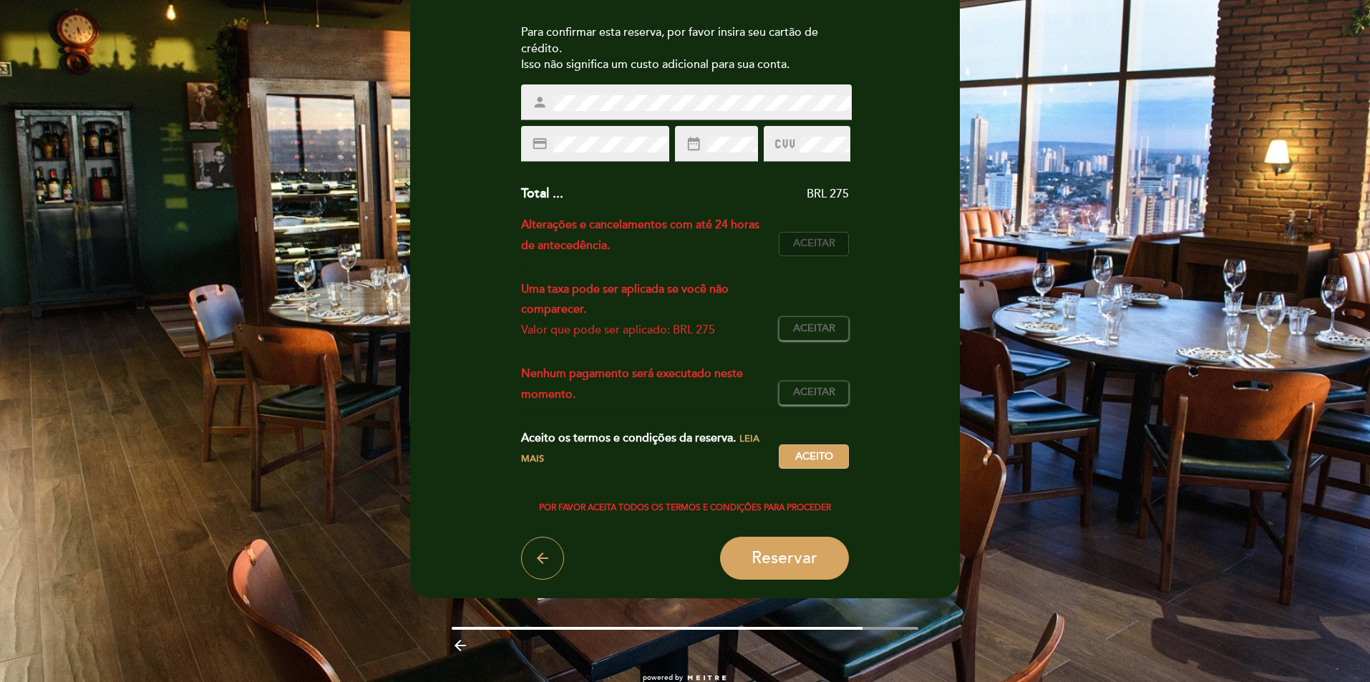
click at [821, 251] on button "Aceitar Aceito" at bounding box center [814, 244] width 70 height 24
click at [814, 331] on span "Aceitar" at bounding box center [814, 328] width 42 height 15
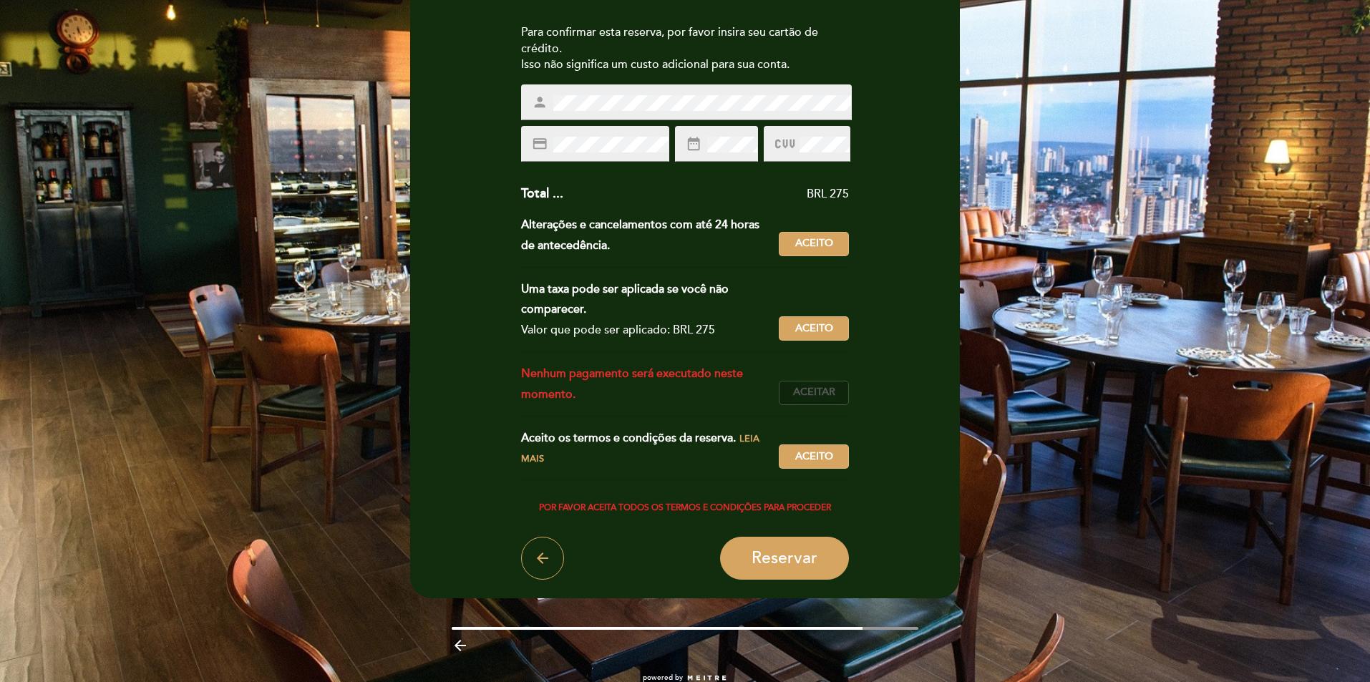
click at [810, 394] on span "Aceitar" at bounding box center [814, 392] width 42 height 15
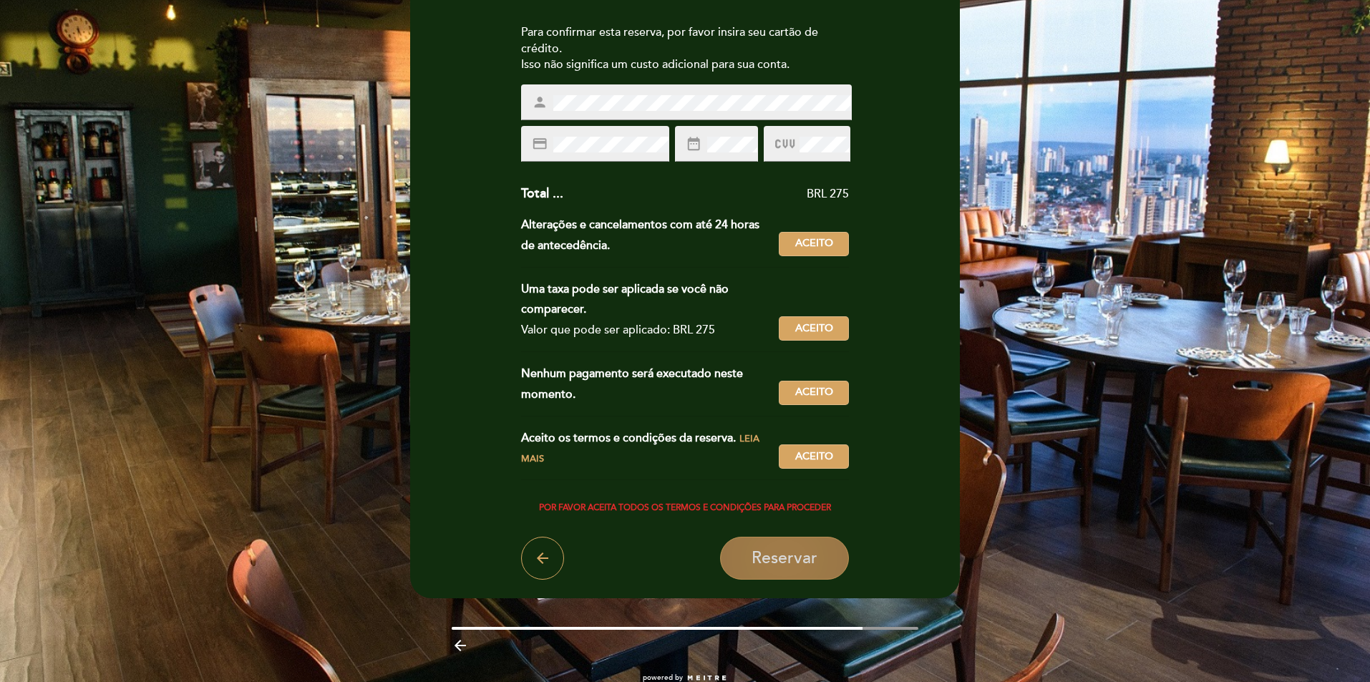
click at [814, 558] on span "Reservar" at bounding box center [784, 558] width 66 height 20
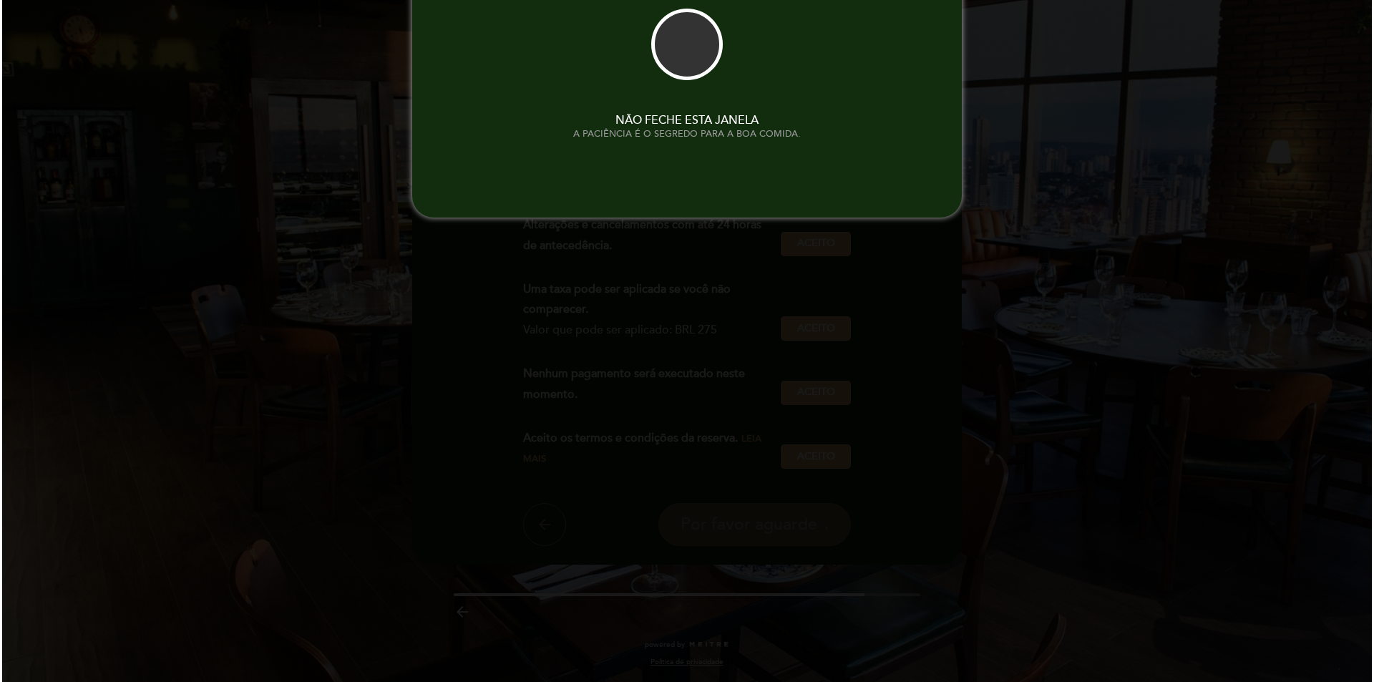
scroll to position [0, 0]
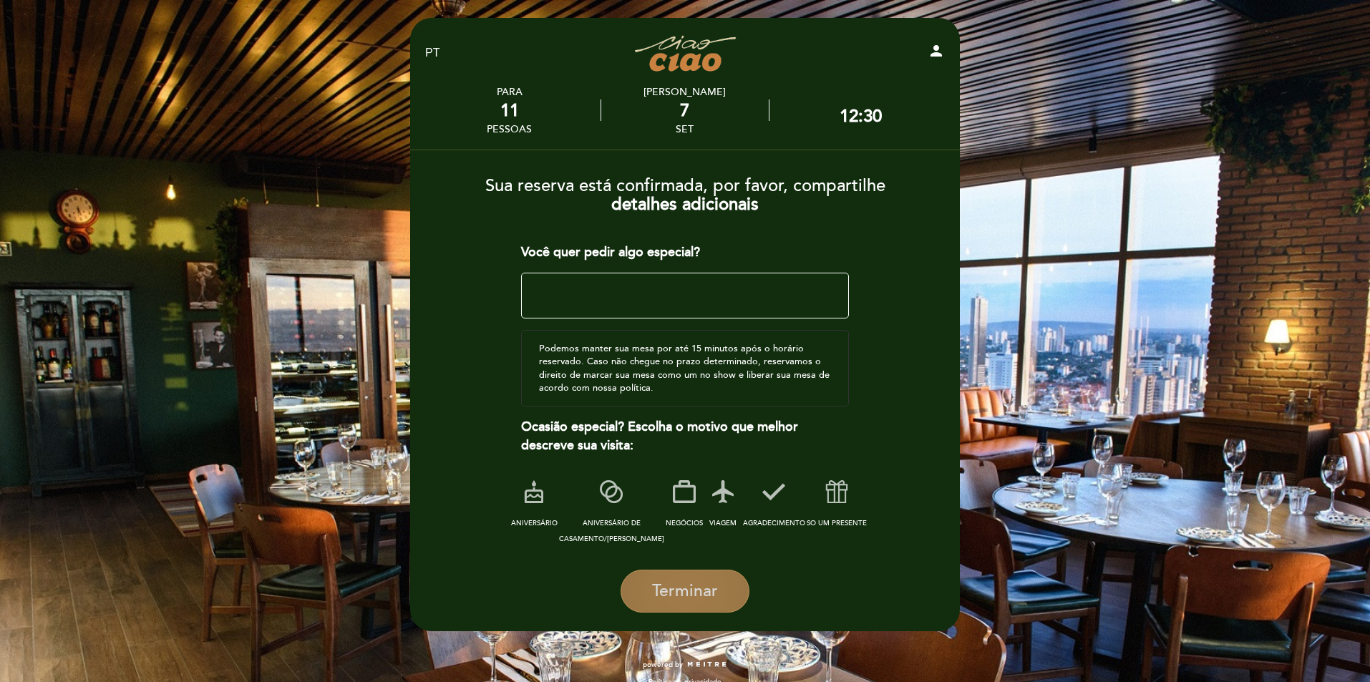
click at [723, 590] on button "Terminar" at bounding box center [684, 591] width 129 height 43
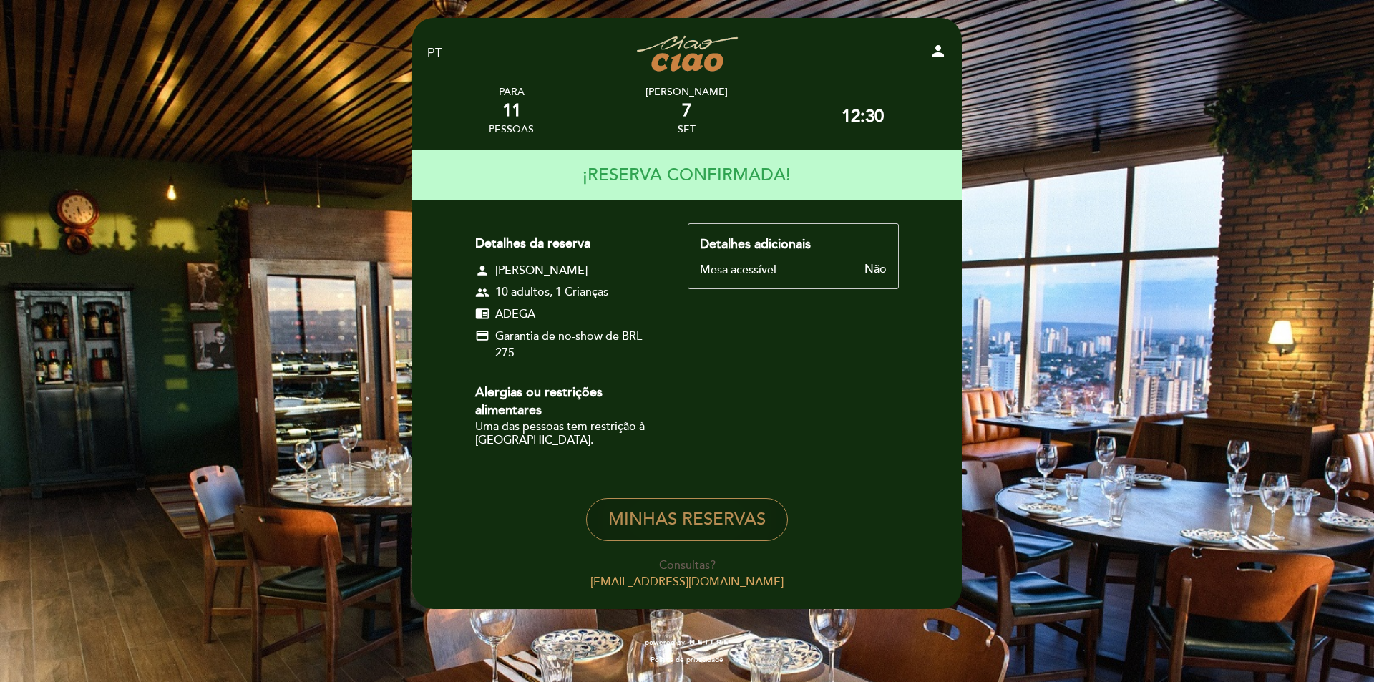
click at [681, 521] on button "MINHAS RESERVAS" at bounding box center [687, 519] width 202 height 43
select select "pt"
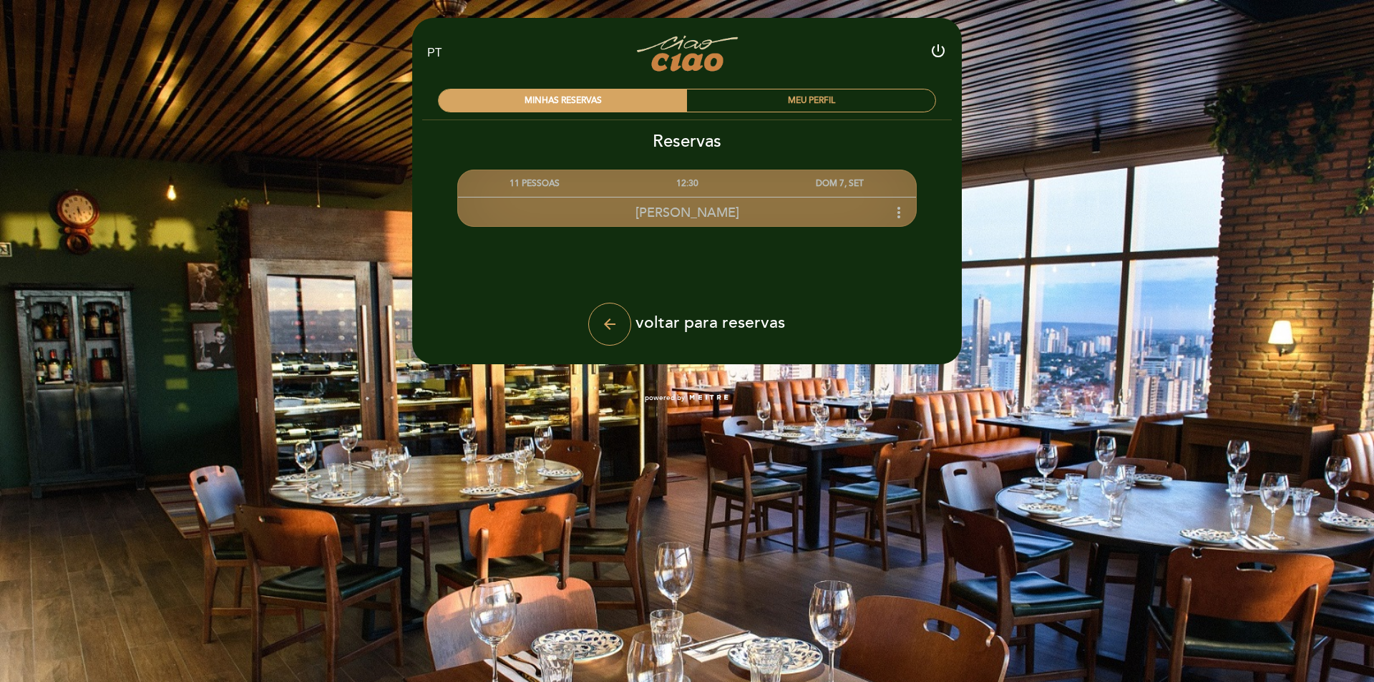
click at [899, 209] on icon "more_vert" at bounding box center [898, 212] width 17 height 17
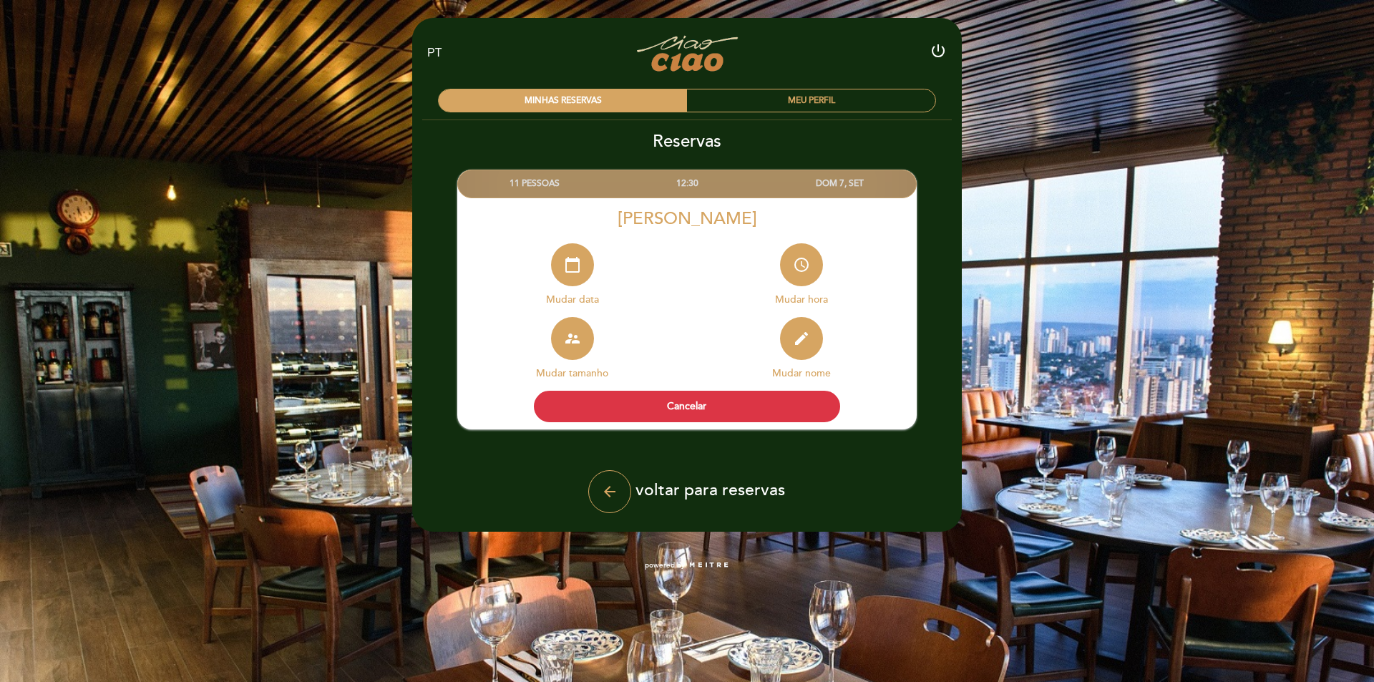
click at [313, 152] on div "EN ES PT Ciao Ciao Cucina power_settings_new MINHAS RESERVAS MEU PERFIL Reserva…" at bounding box center [687, 292] width 1374 height 585
